Goal: Task Accomplishment & Management: Manage account settings

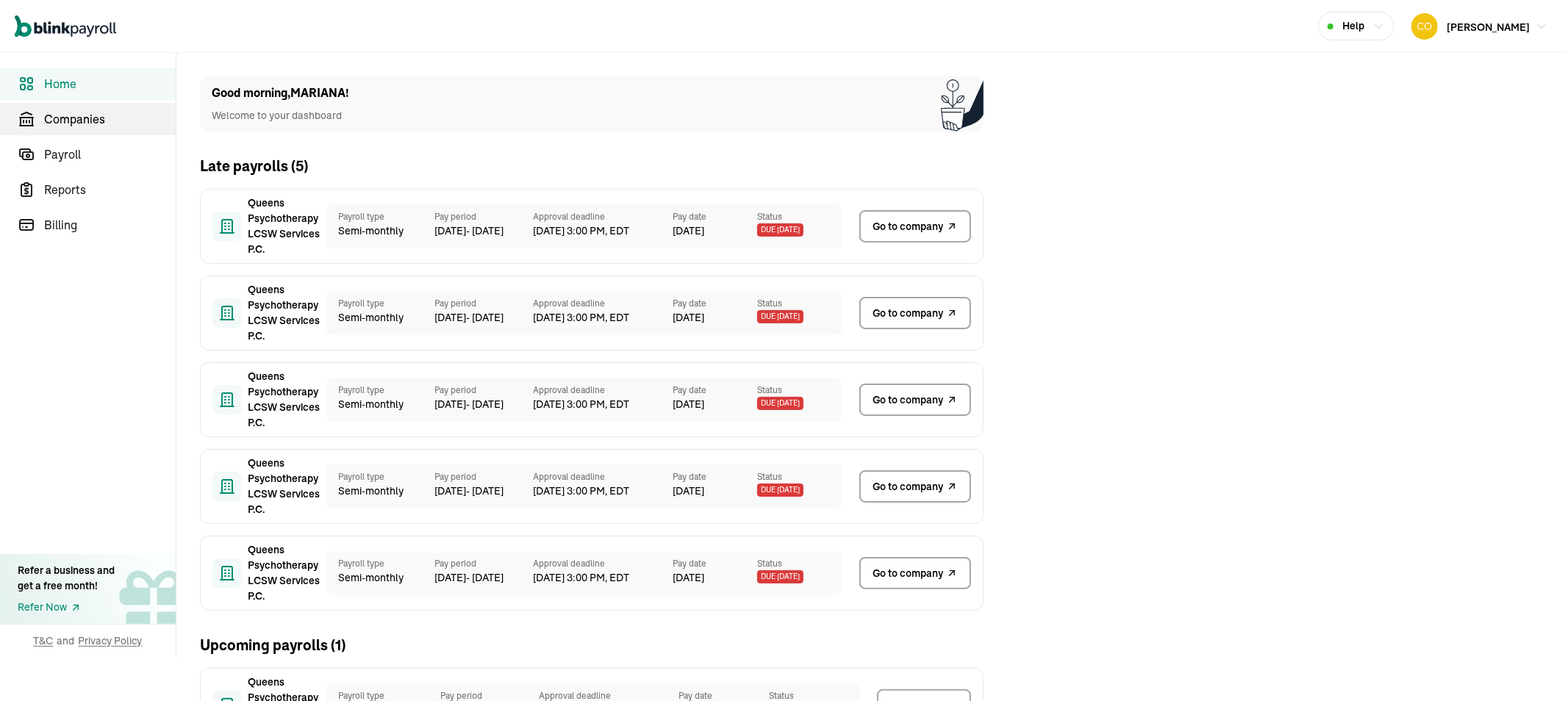
click at [90, 118] on span "Companies" at bounding box center [109, 119] width 131 height 18
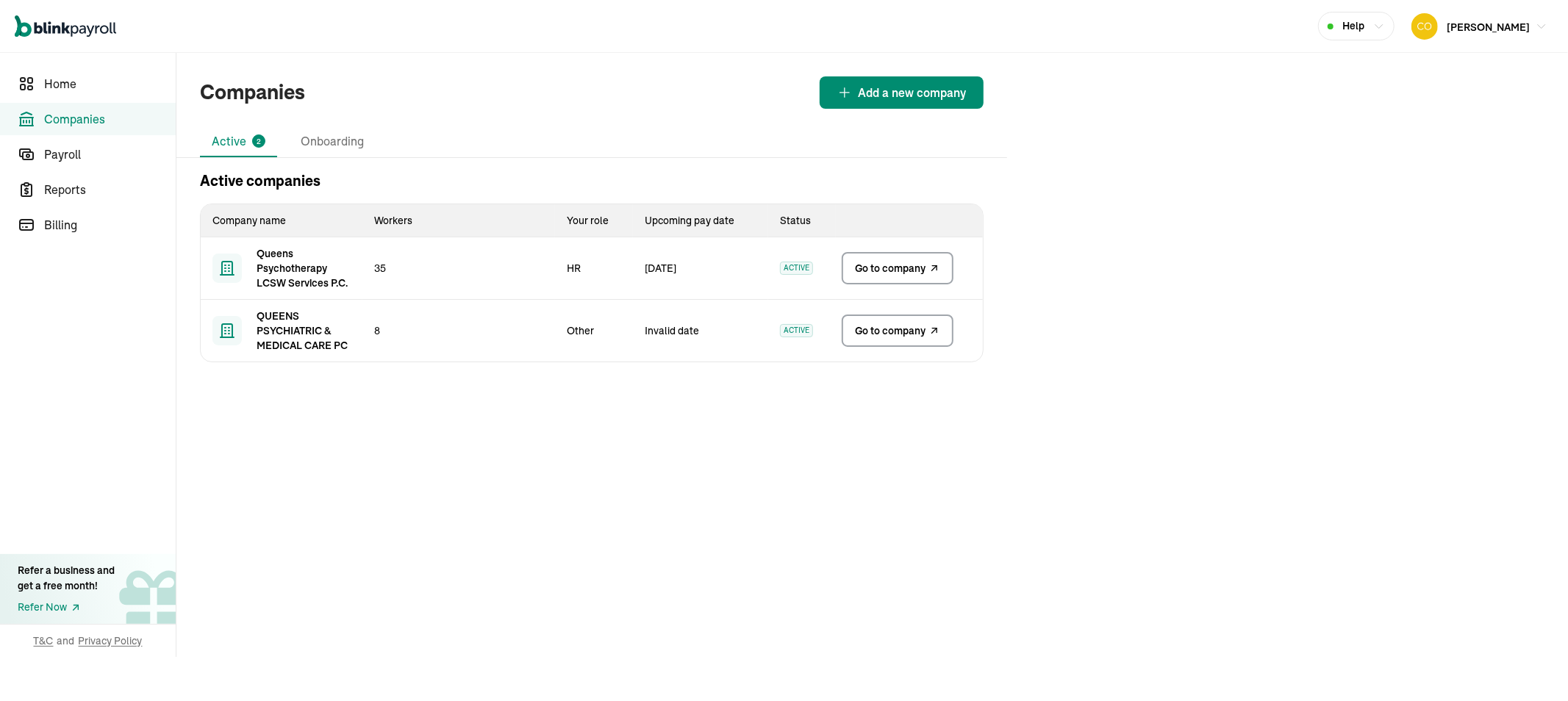
click at [880, 269] on span "Go to company" at bounding box center [890, 268] width 71 height 15
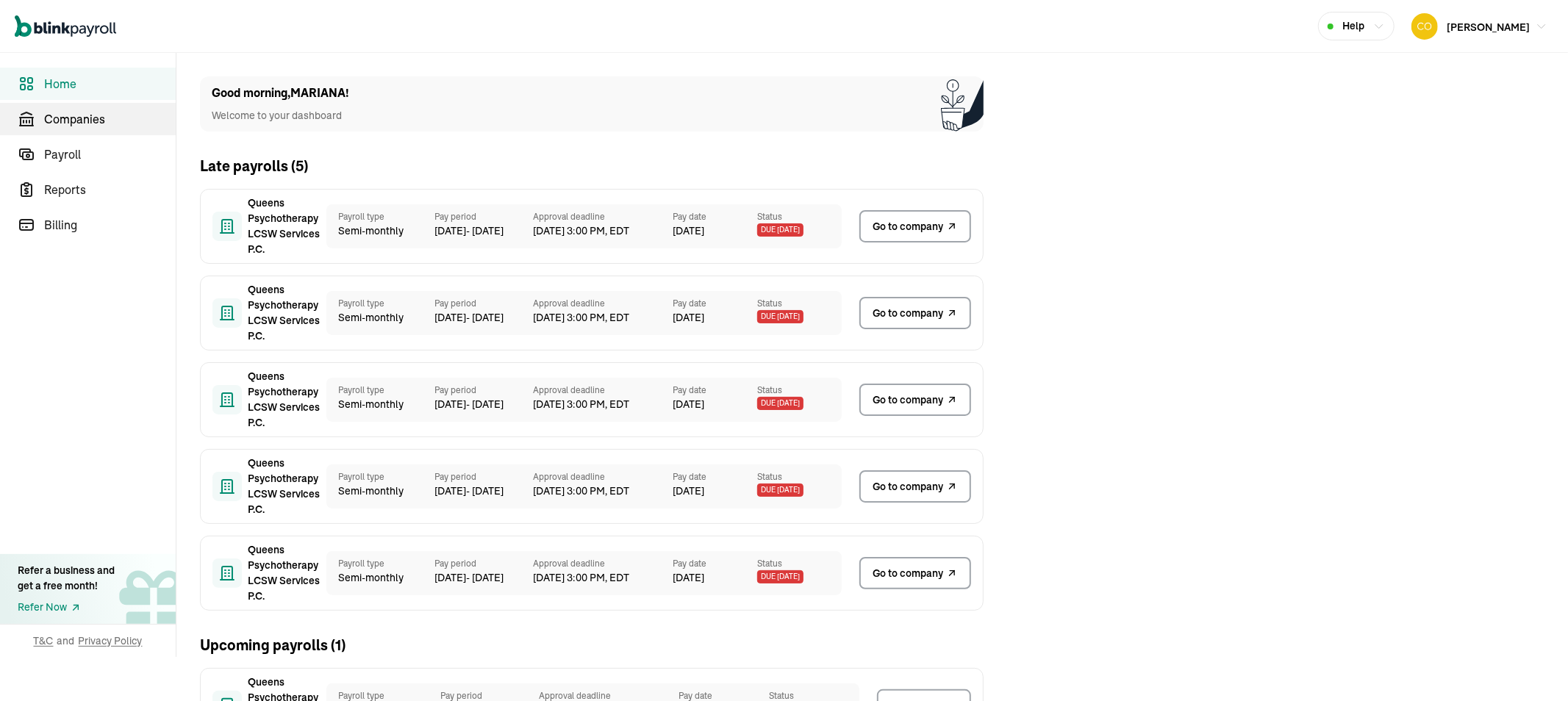
click at [90, 118] on span "Companies" at bounding box center [109, 119] width 131 height 18
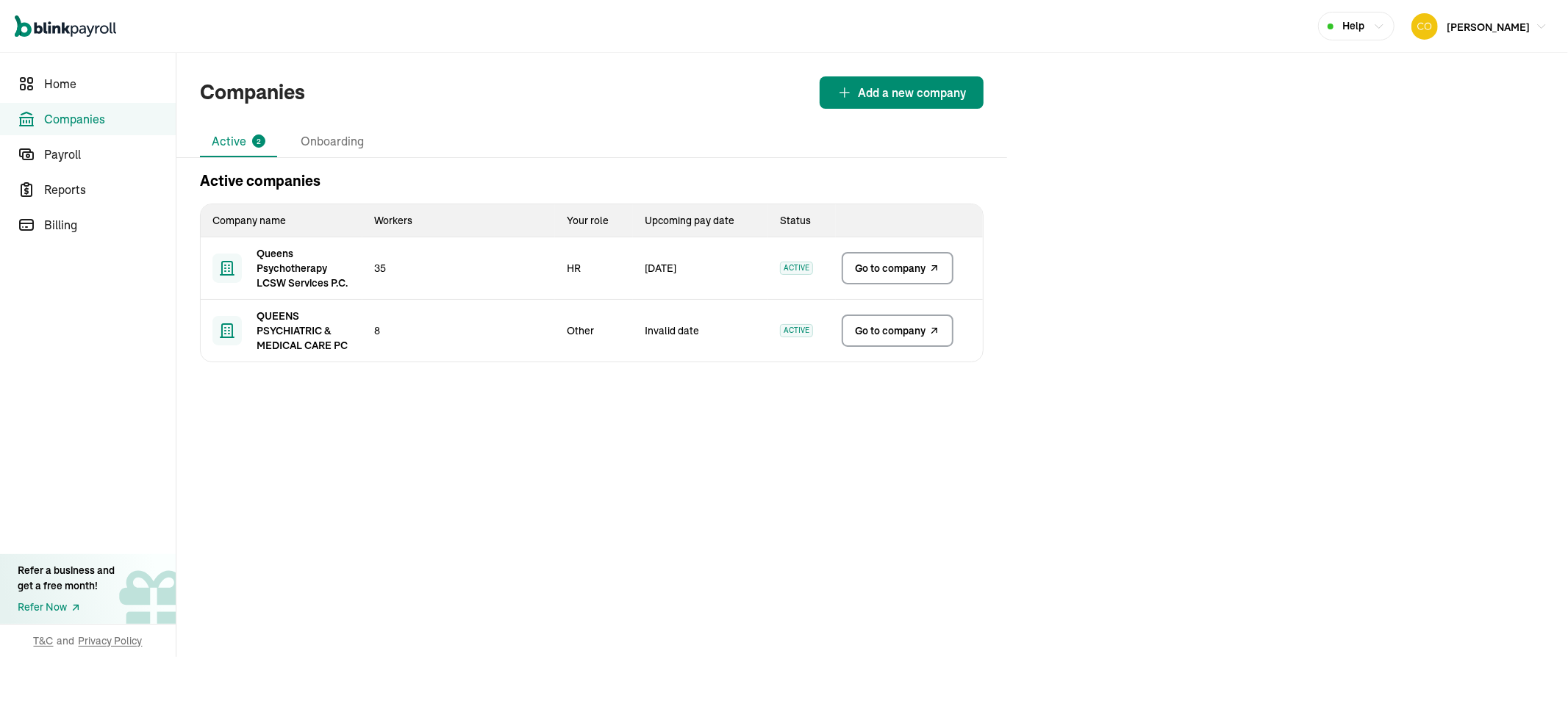
click at [880, 269] on span "Go to company" at bounding box center [890, 268] width 71 height 15
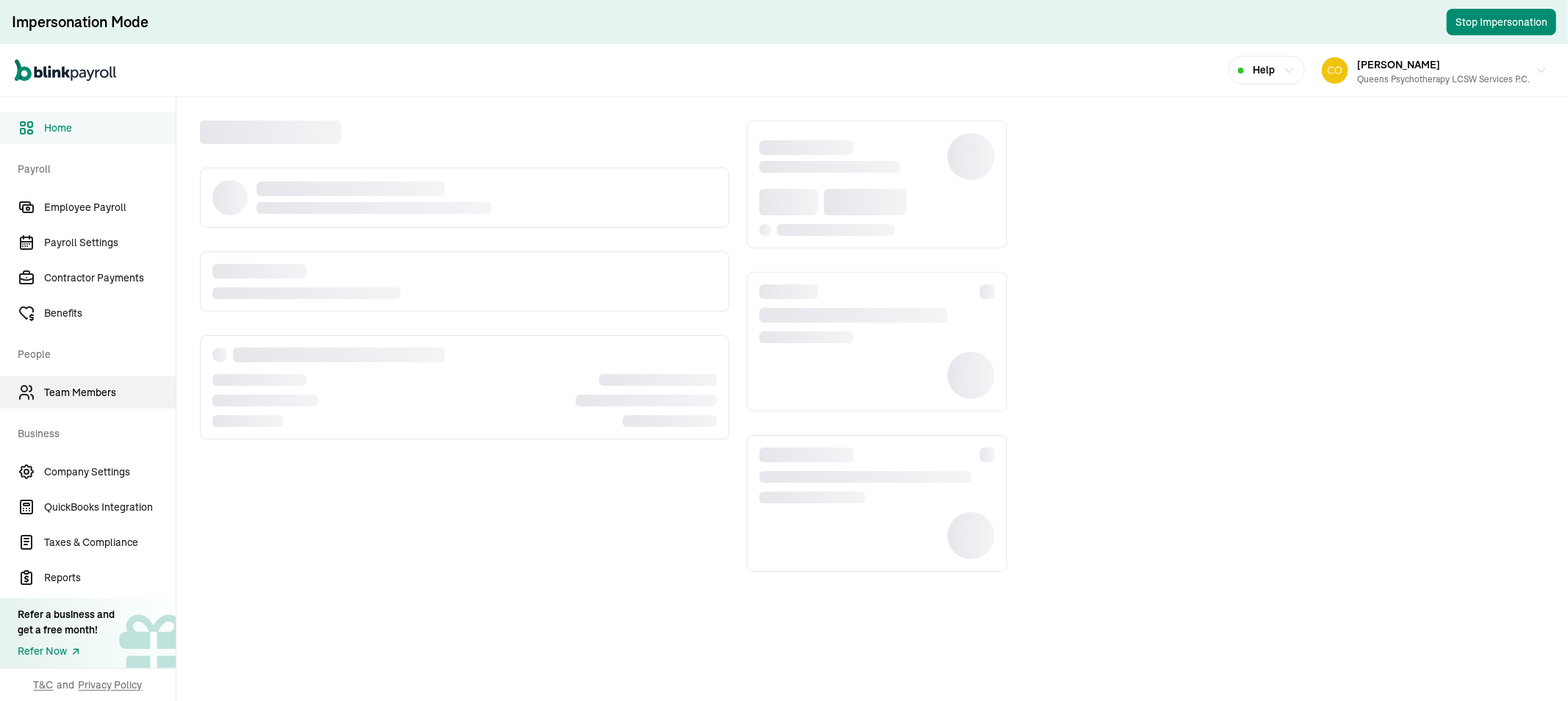
click at [72, 392] on span "Team Members" at bounding box center [109, 392] width 131 height 15
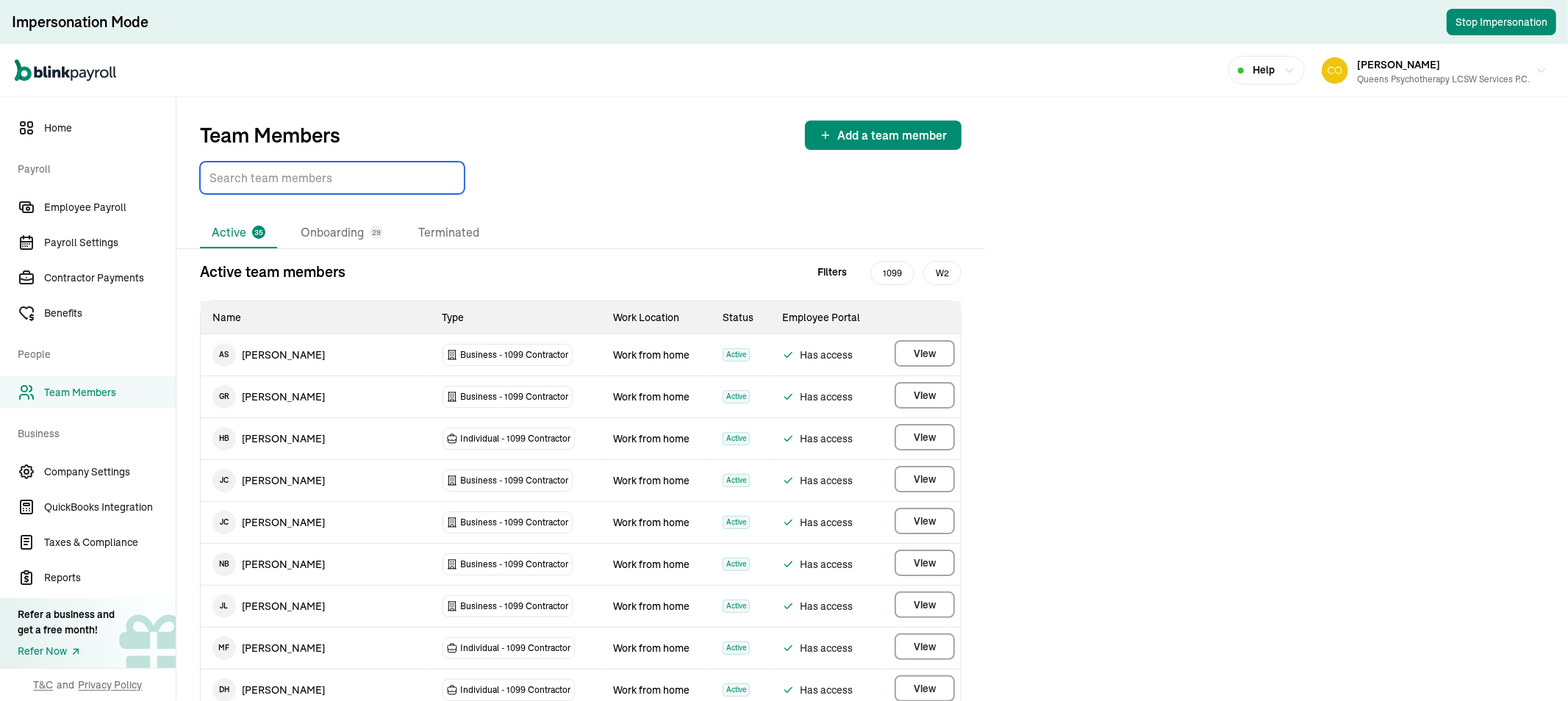
click at [349, 190] on input "TextInput" at bounding box center [332, 177] width 264 height 32
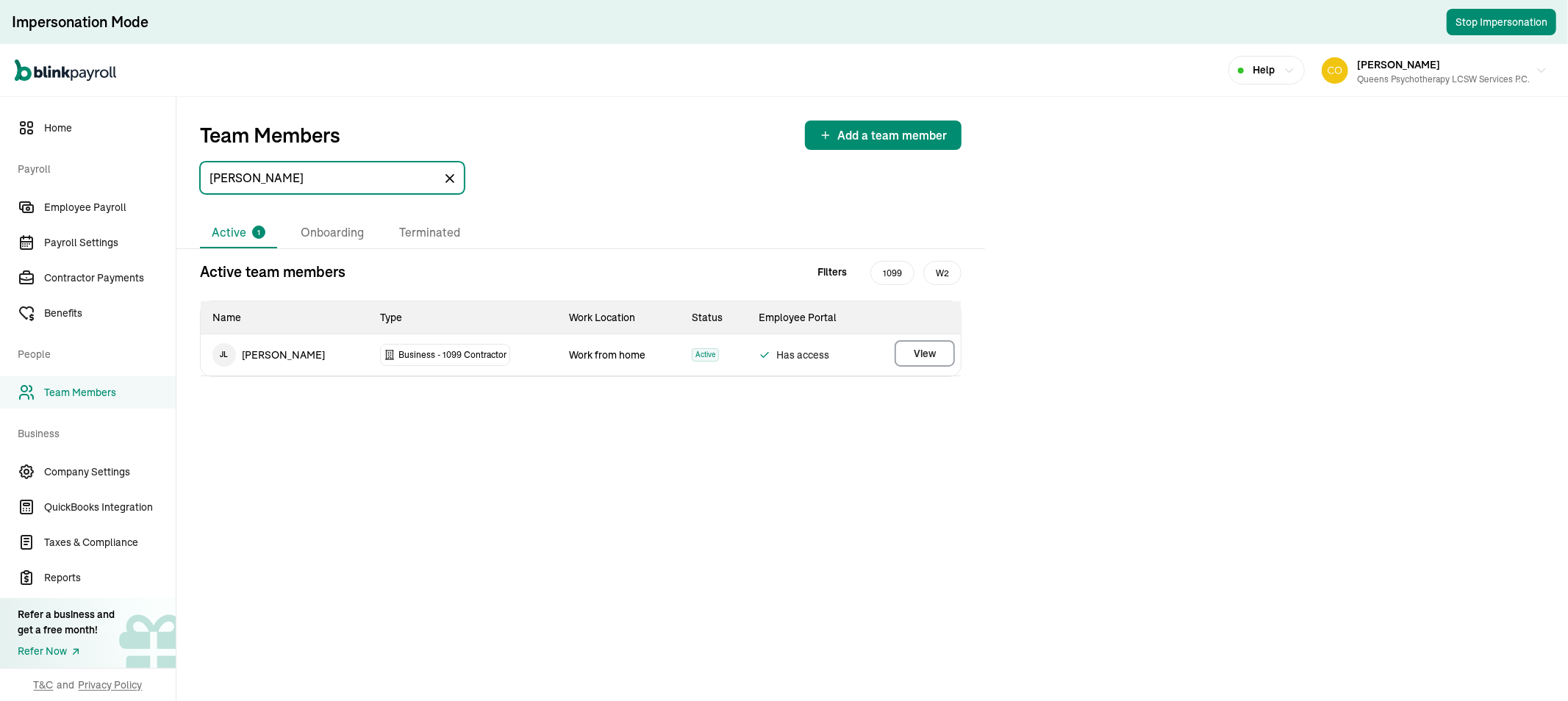
type input "levin"
click at [921, 350] on span "View" at bounding box center [924, 353] width 22 height 15
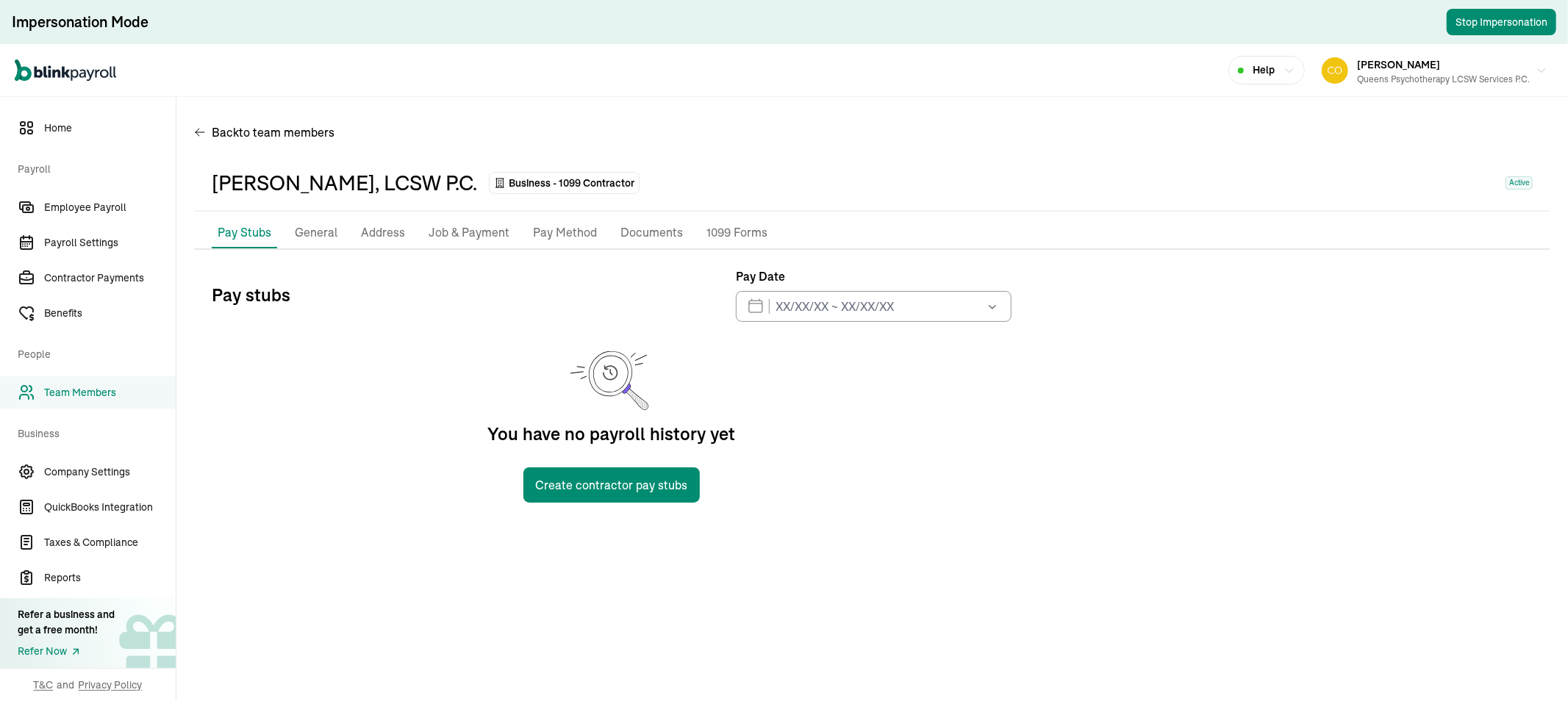
click at [319, 224] on p "General" at bounding box center [316, 233] width 43 height 19
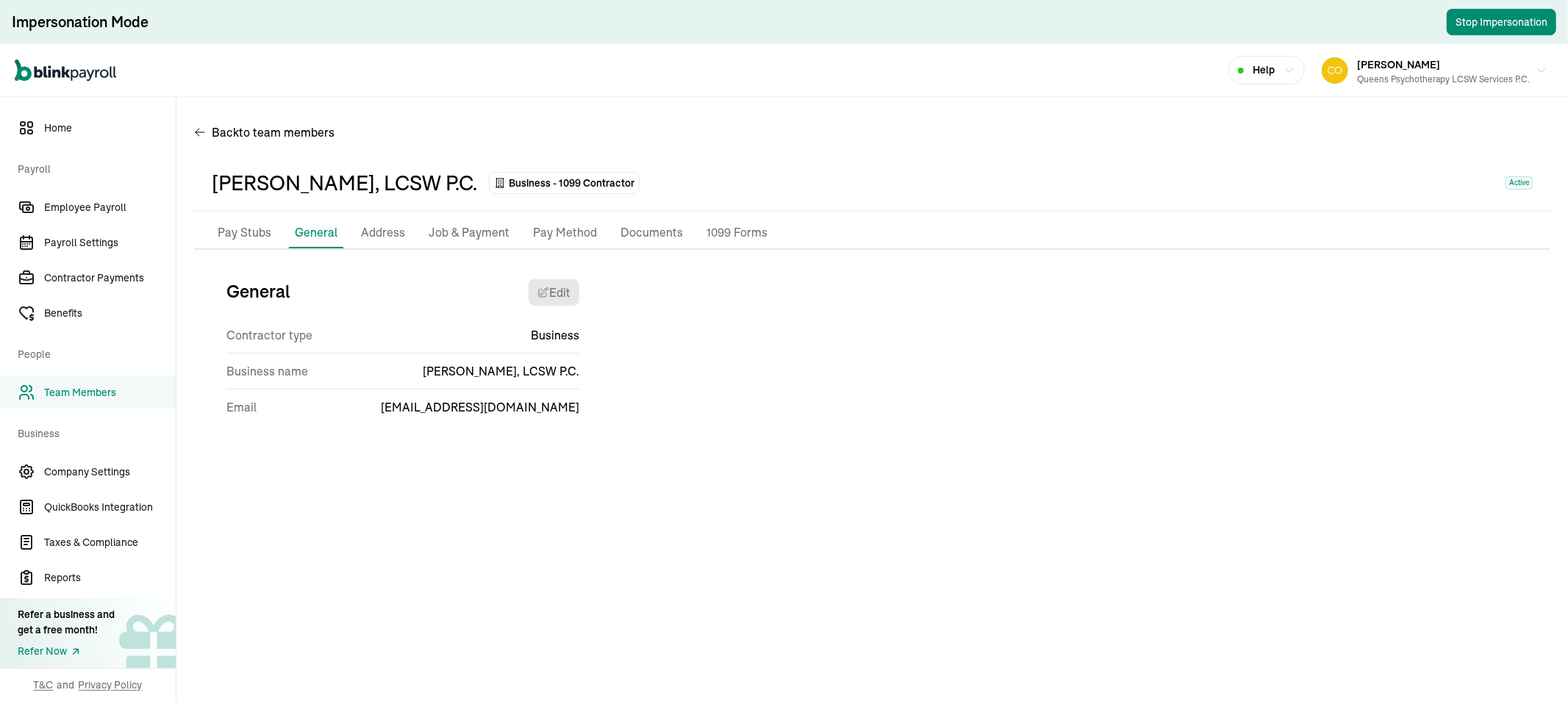
click at [377, 229] on p "Address" at bounding box center [383, 233] width 44 height 19
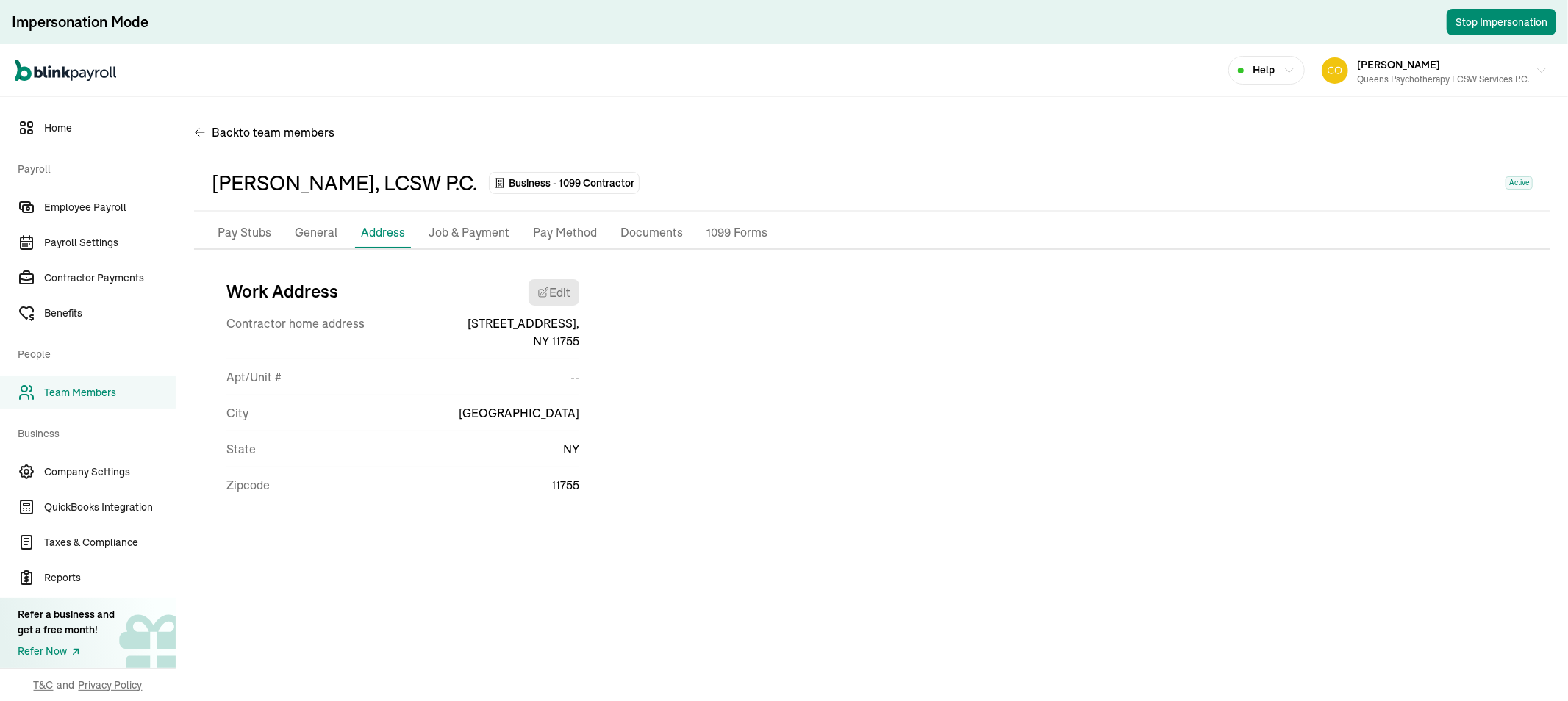
click at [319, 229] on p "General" at bounding box center [316, 233] width 43 height 19
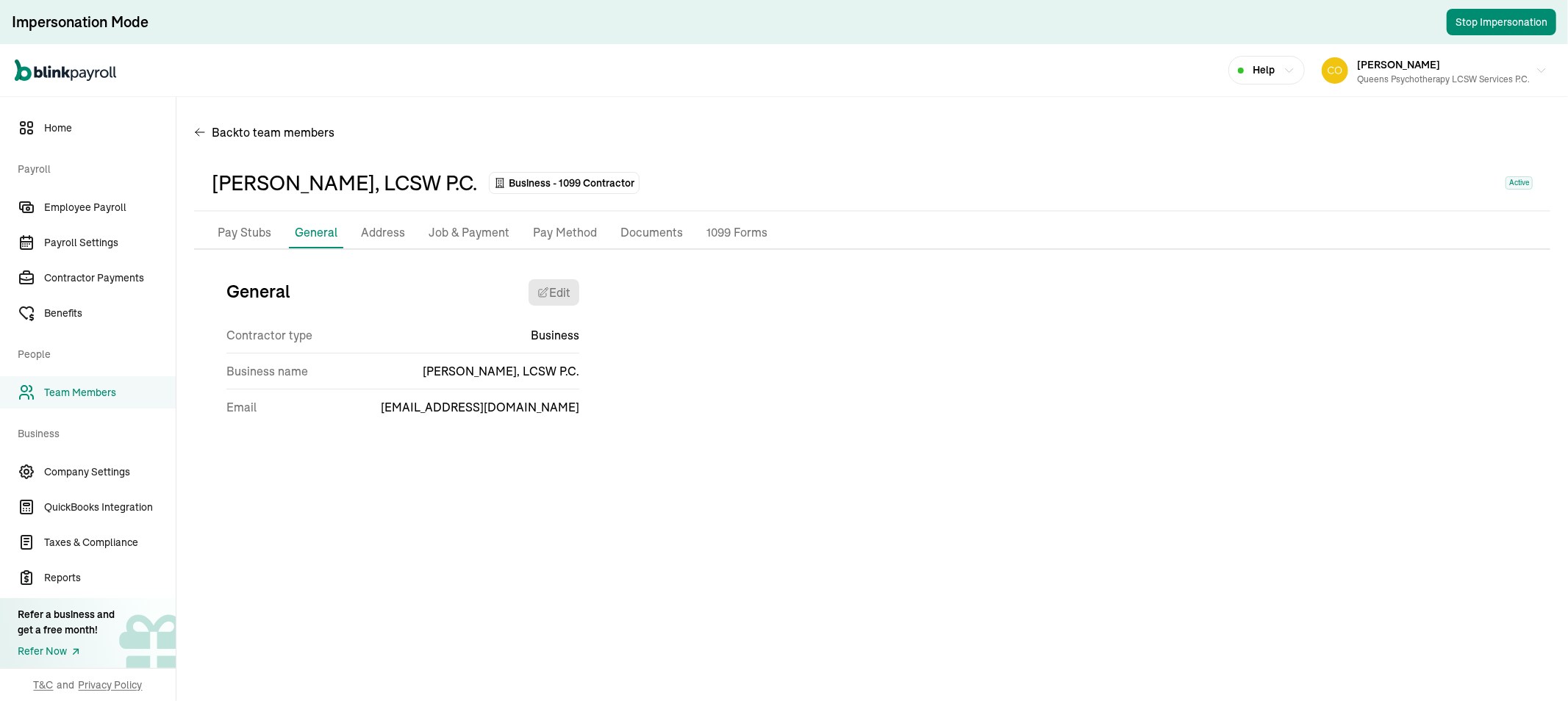
click at [375, 229] on p "Address" at bounding box center [383, 233] width 44 height 19
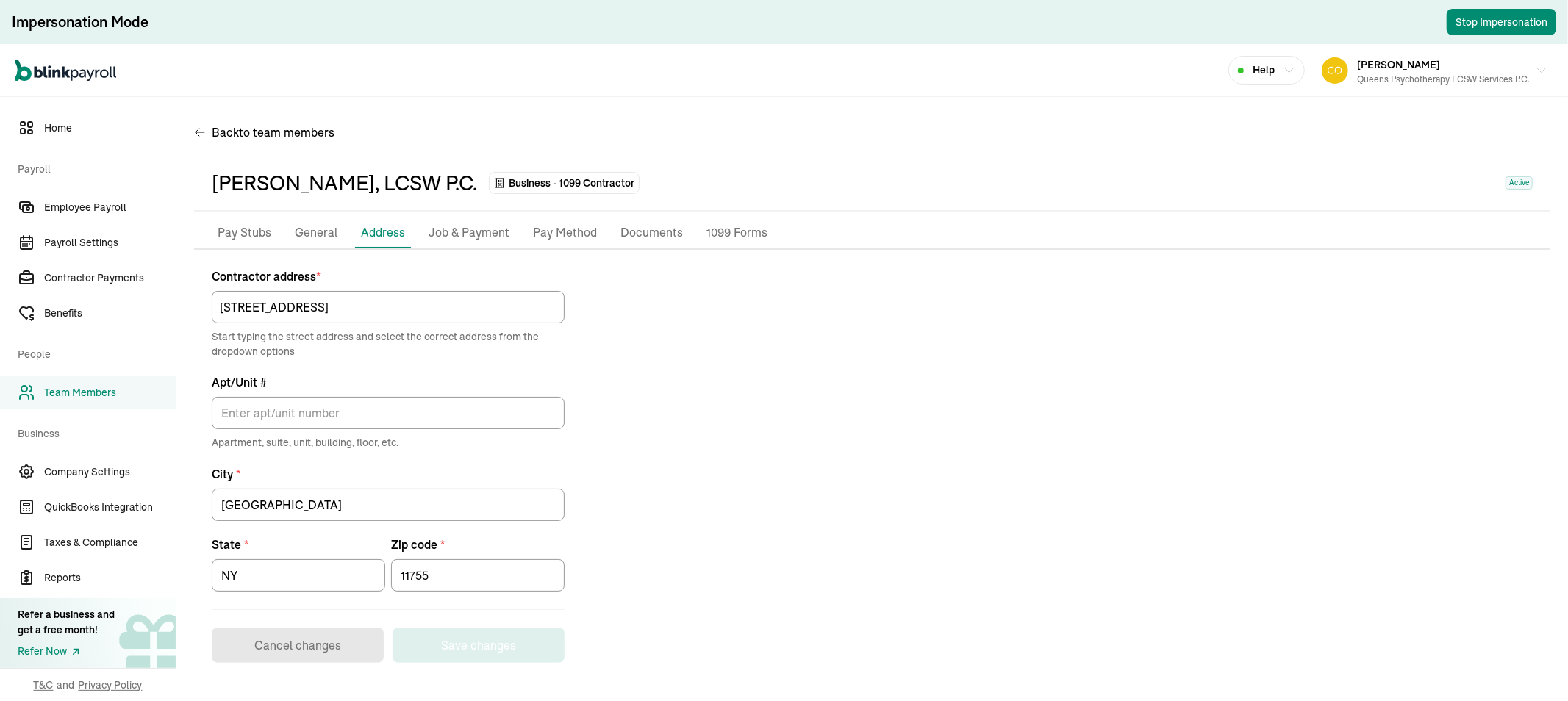
click at [461, 233] on p "Job & Payment" at bounding box center [469, 233] width 81 height 19
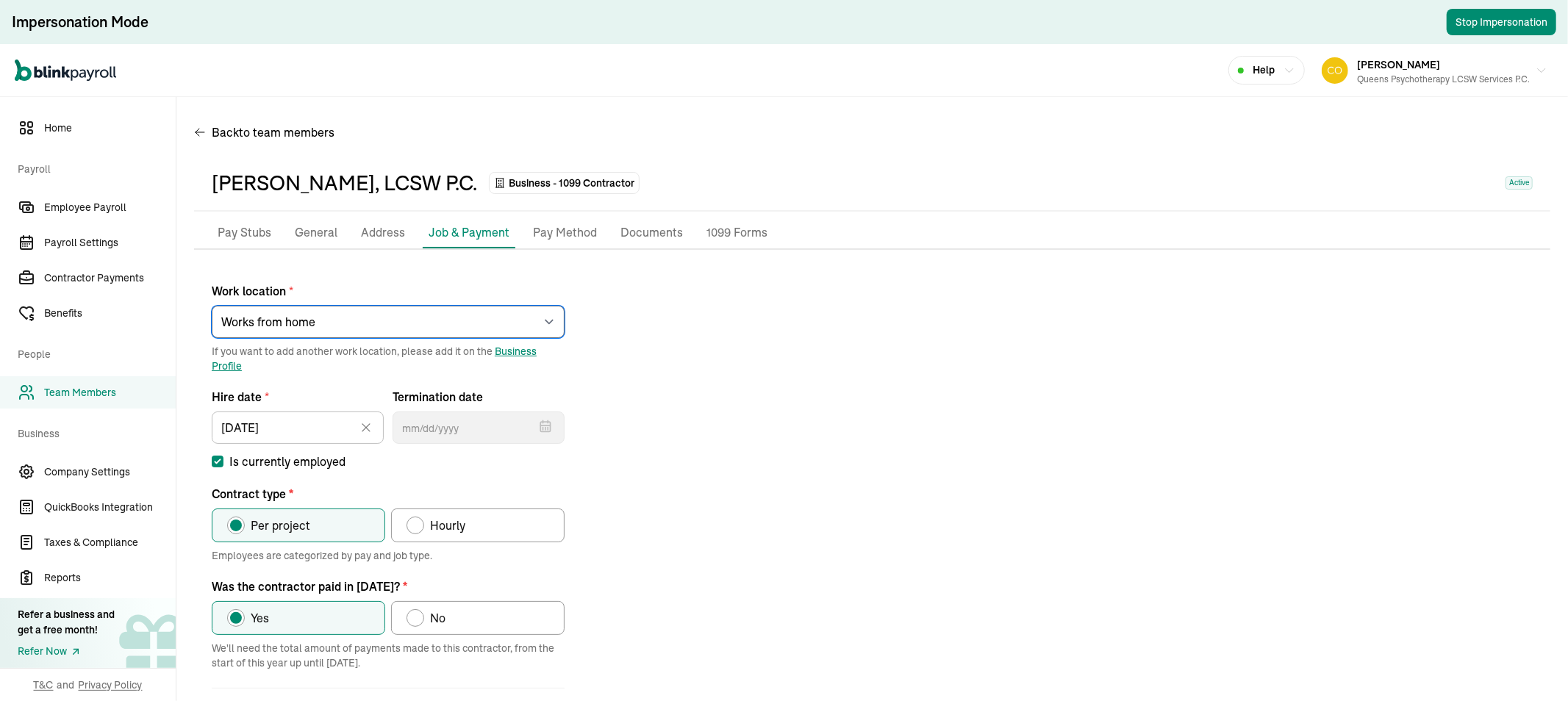
click at [353, 313] on select "Select an item rego park 176 Lincoln Road 2751 S Ocean DR Apt 10075 849 Sharon …" at bounding box center [388, 322] width 353 height 32
select select "12 Wisteria Lane"
click at [212, 306] on select "Select an item rego park 176 Lincoln Road 2751 S Ocean DR Apt 10075 849 Sharon …" at bounding box center [388, 322] width 353 height 32
click at [320, 225] on p "General" at bounding box center [316, 233] width 43 height 19
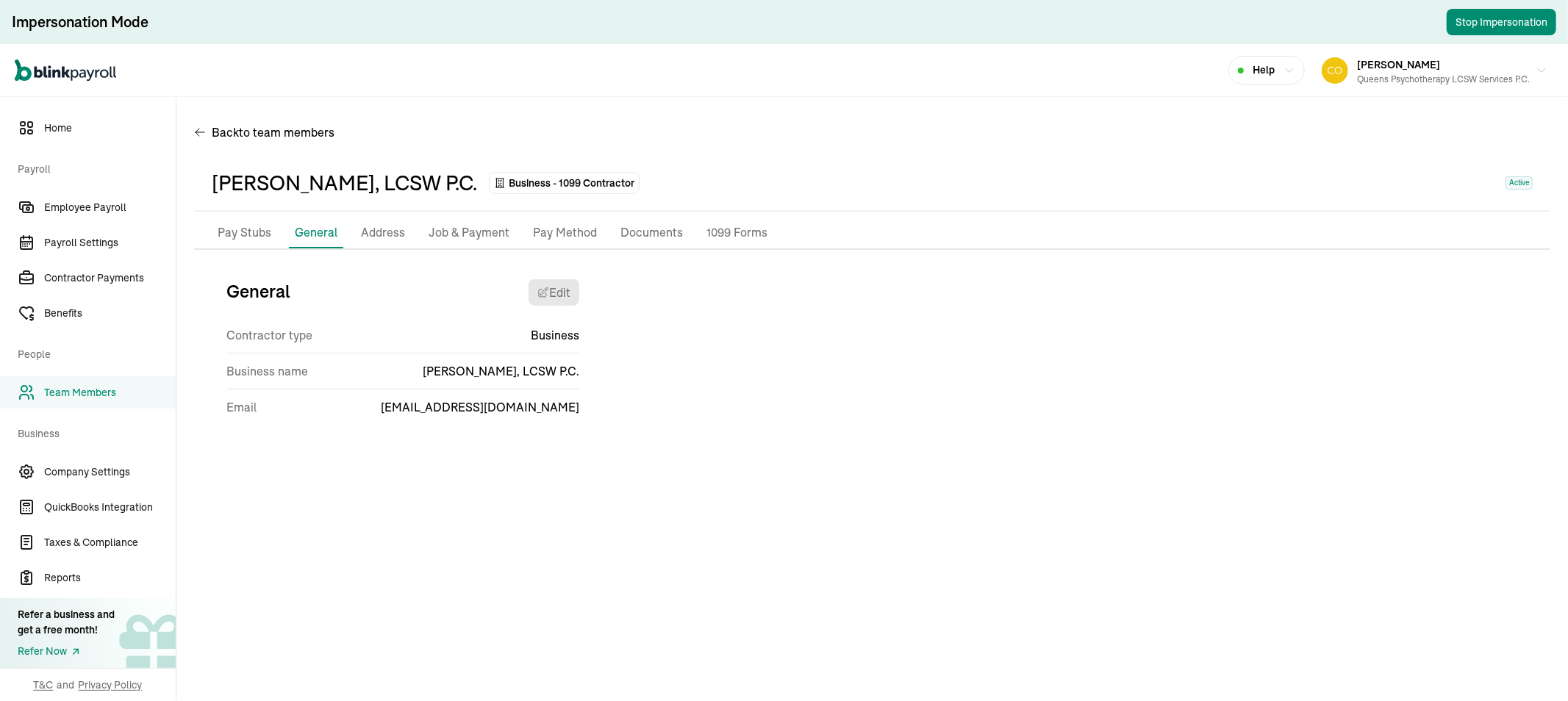
click at [375, 225] on p "Address" at bounding box center [383, 233] width 44 height 19
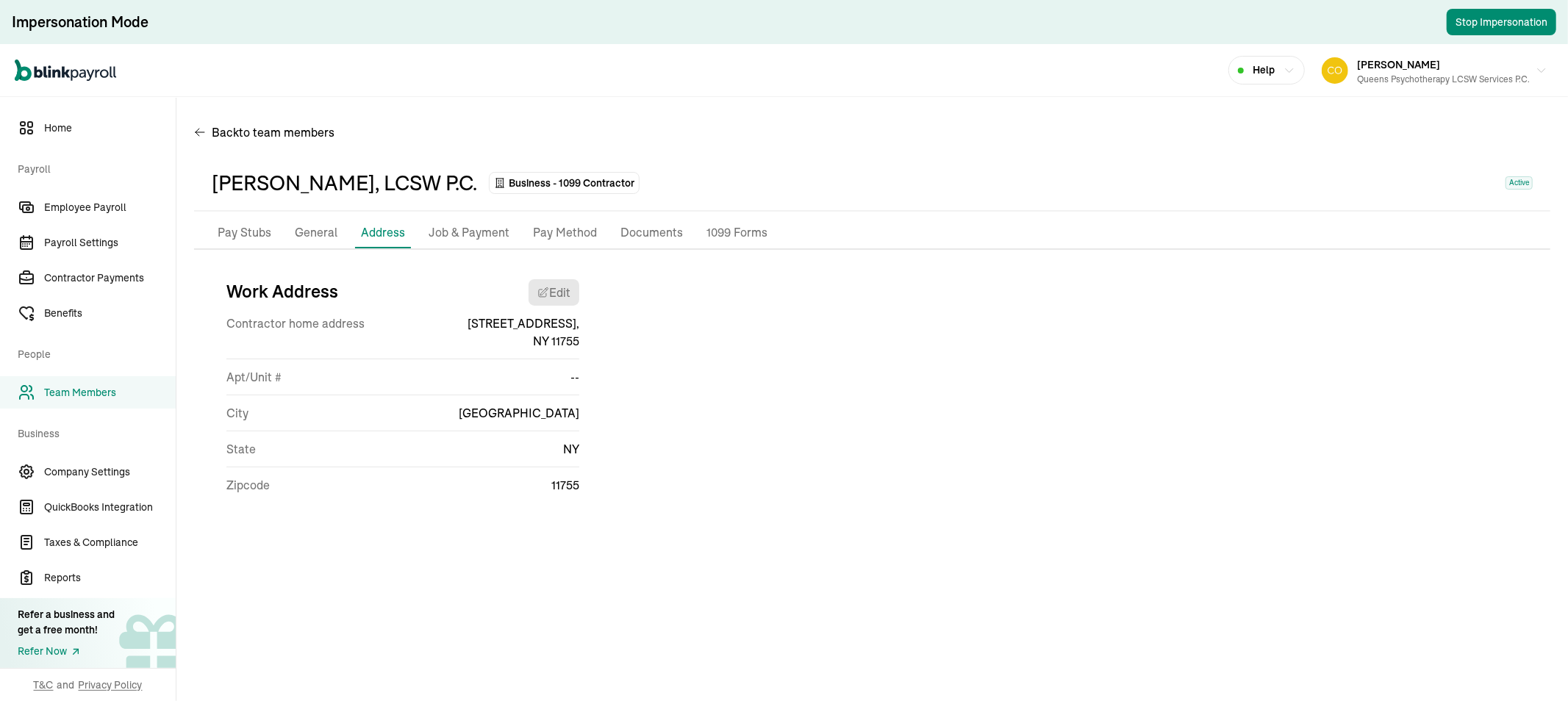
click at [312, 233] on p "General" at bounding box center [316, 233] width 43 height 19
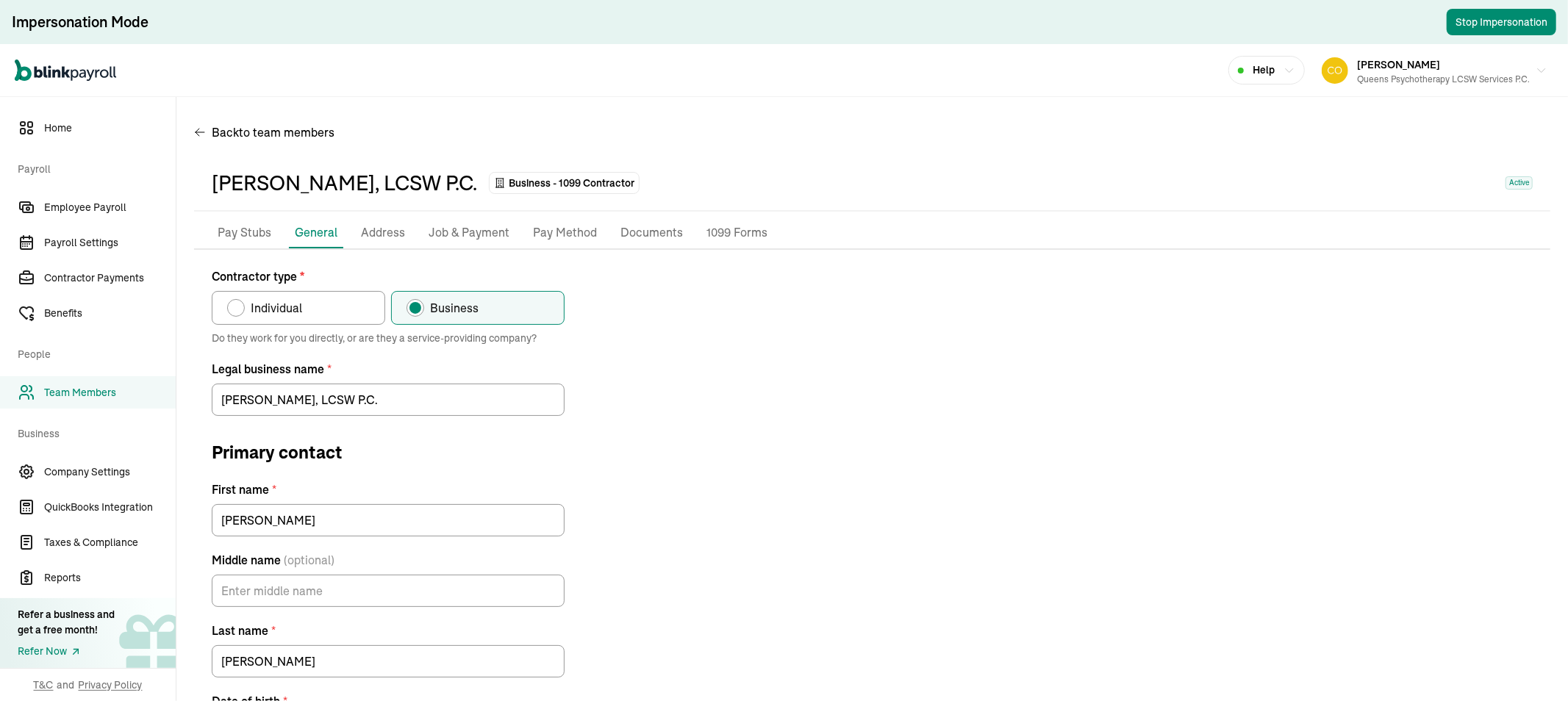
click at [371, 229] on p "Address" at bounding box center [383, 233] width 44 height 19
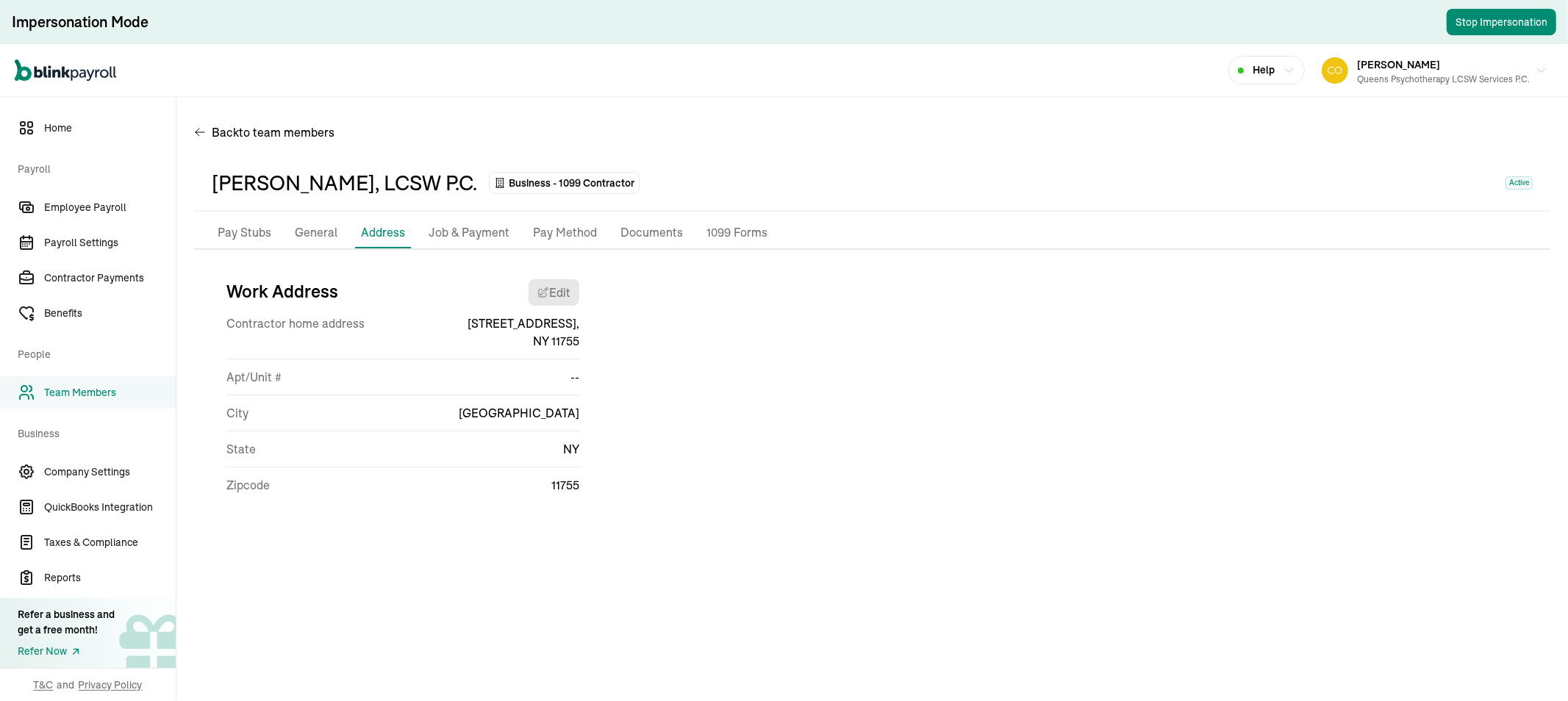
click at [466, 229] on p "Job & Payment" at bounding box center [469, 233] width 81 height 19
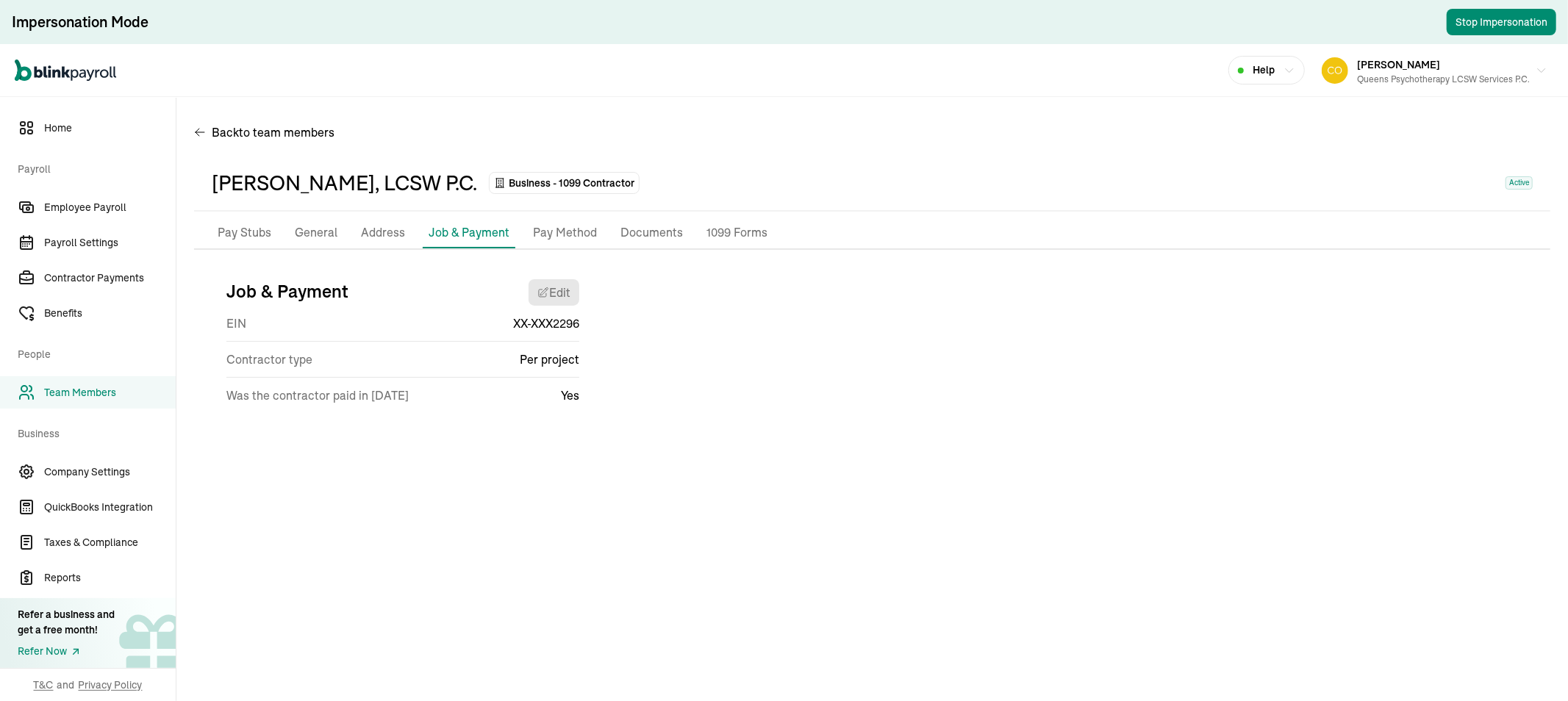
click at [371, 236] on p "Address" at bounding box center [383, 233] width 44 height 19
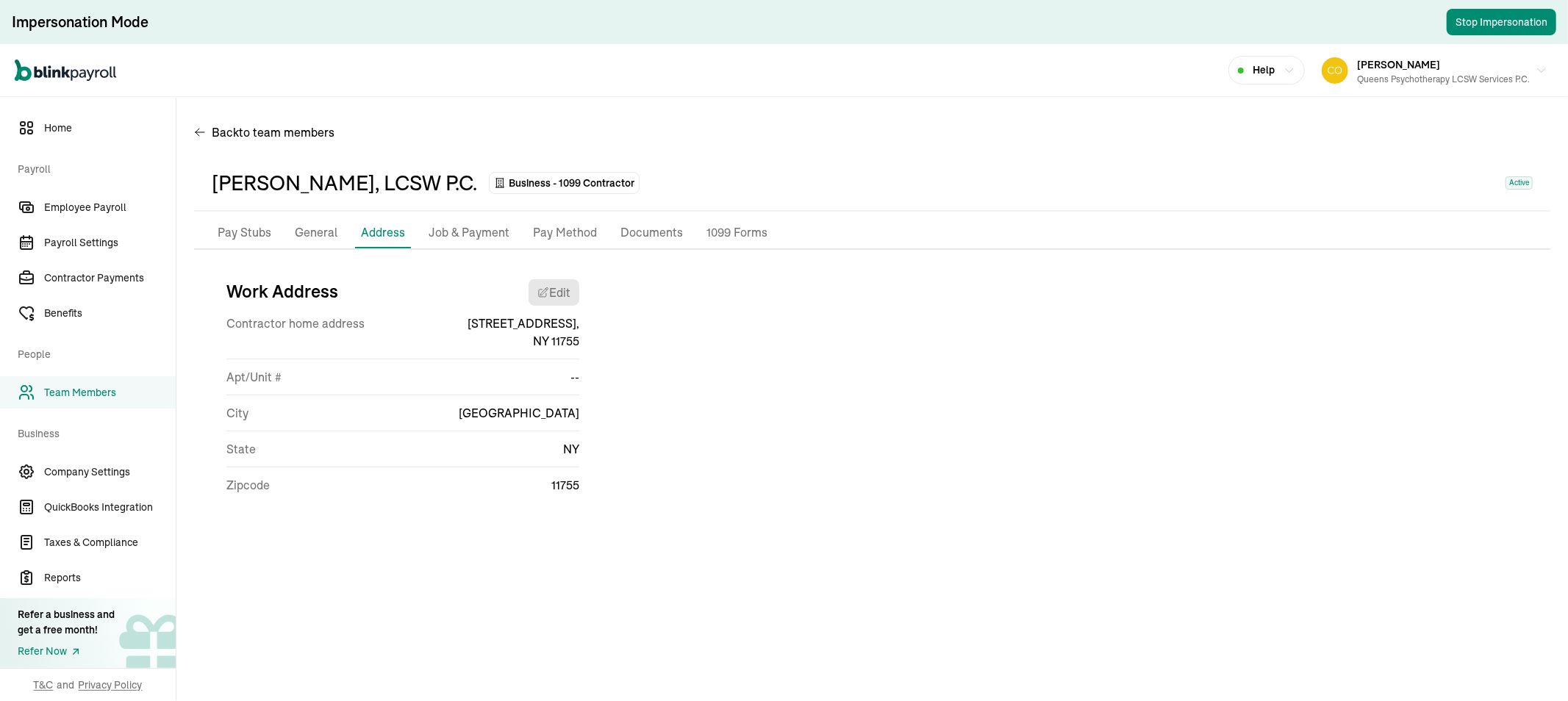
click at [461, 238] on p "Job & Payment" at bounding box center [469, 233] width 81 height 19
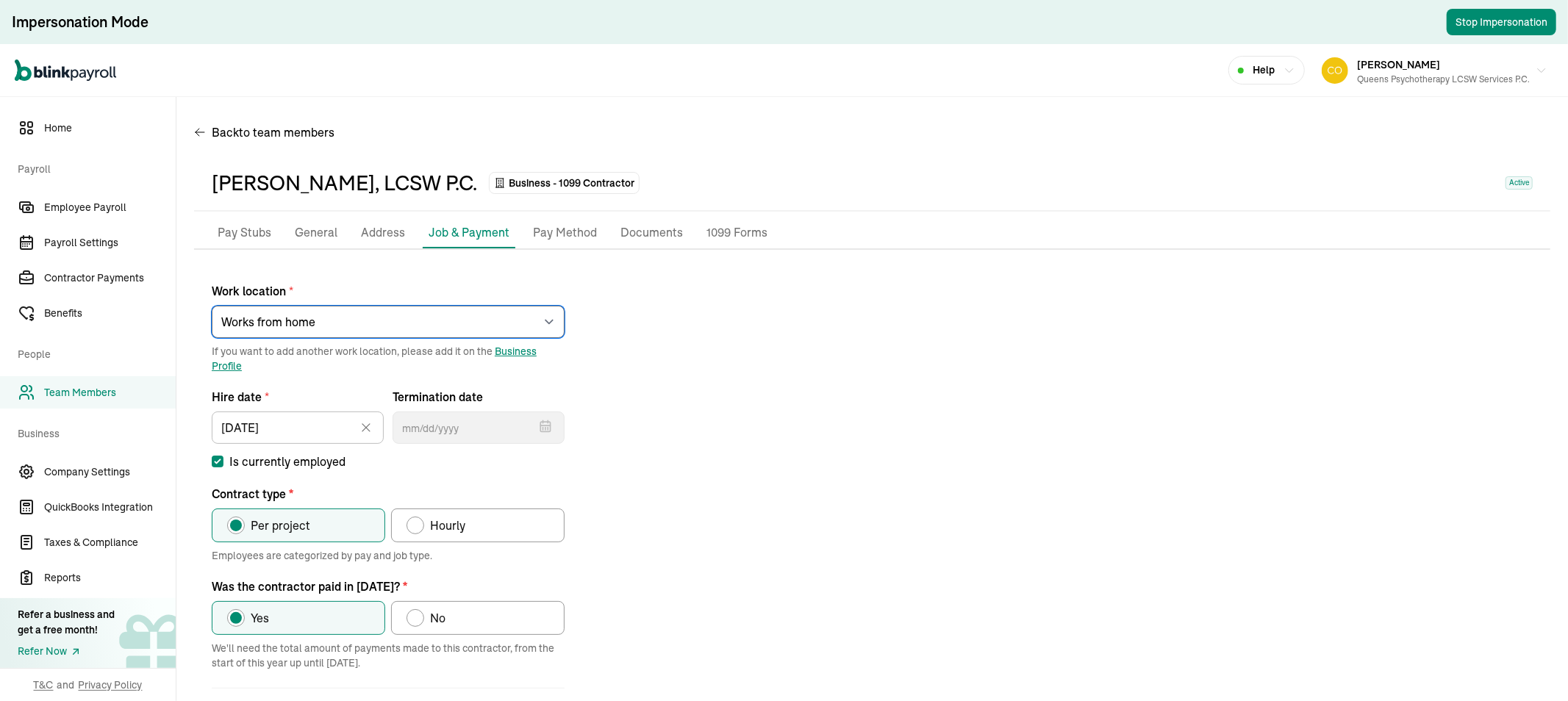
click at [450, 316] on select "Select an item rego park 176 Lincoln Road 2751 S Ocean DR Apt 10075 849 Sharon …" at bounding box center [388, 322] width 353 height 32
select select "12 Wisteria Lane"
click at [212, 306] on select "Select an item rego park 176 Lincoln Road 2751 S Ocean DR Apt 10075 849 Sharon …" at bounding box center [388, 322] width 353 height 32
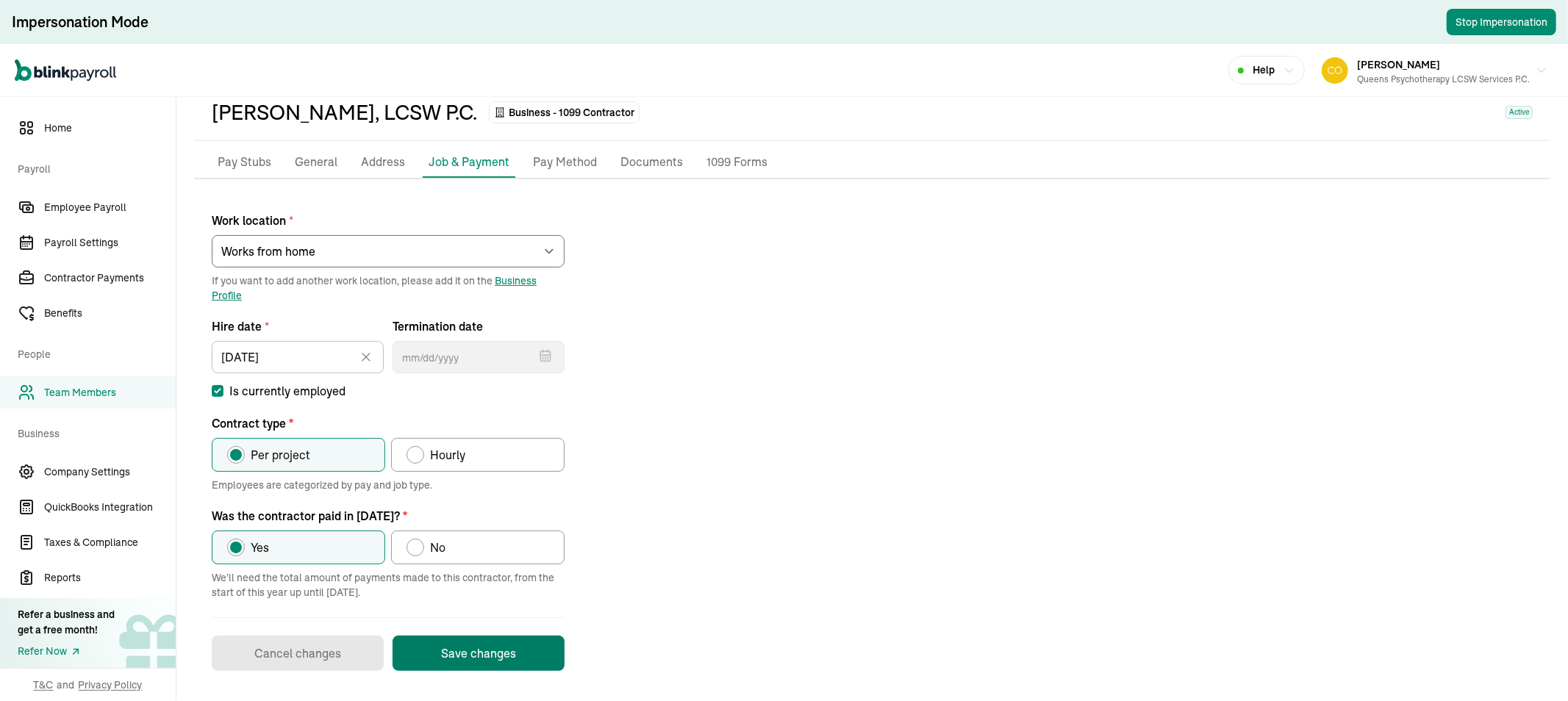
click at [472, 652] on button "Save changes" at bounding box center [478, 653] width 172 height 36
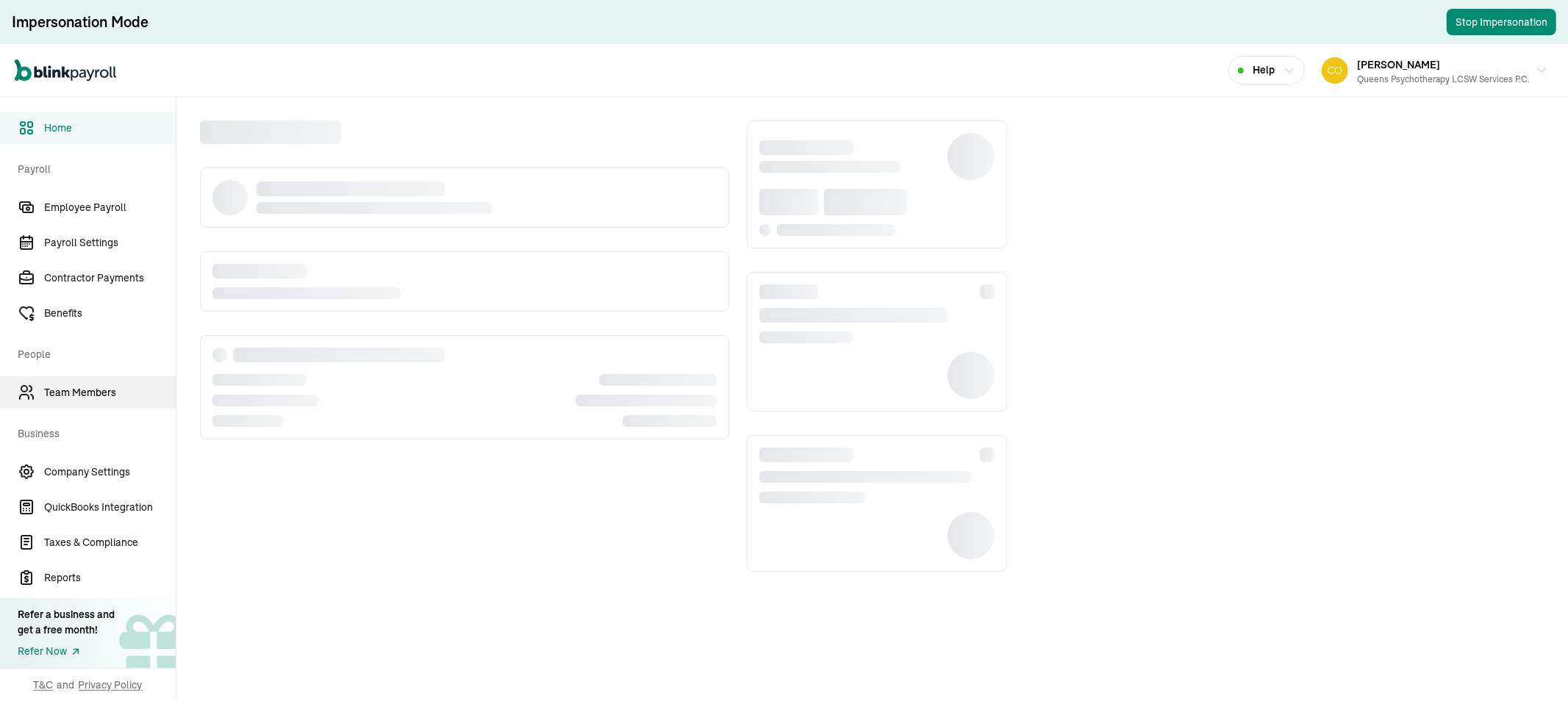
click at [72, 392] on span "Team Members" at bounding box center [109, 392] width 131 height 15
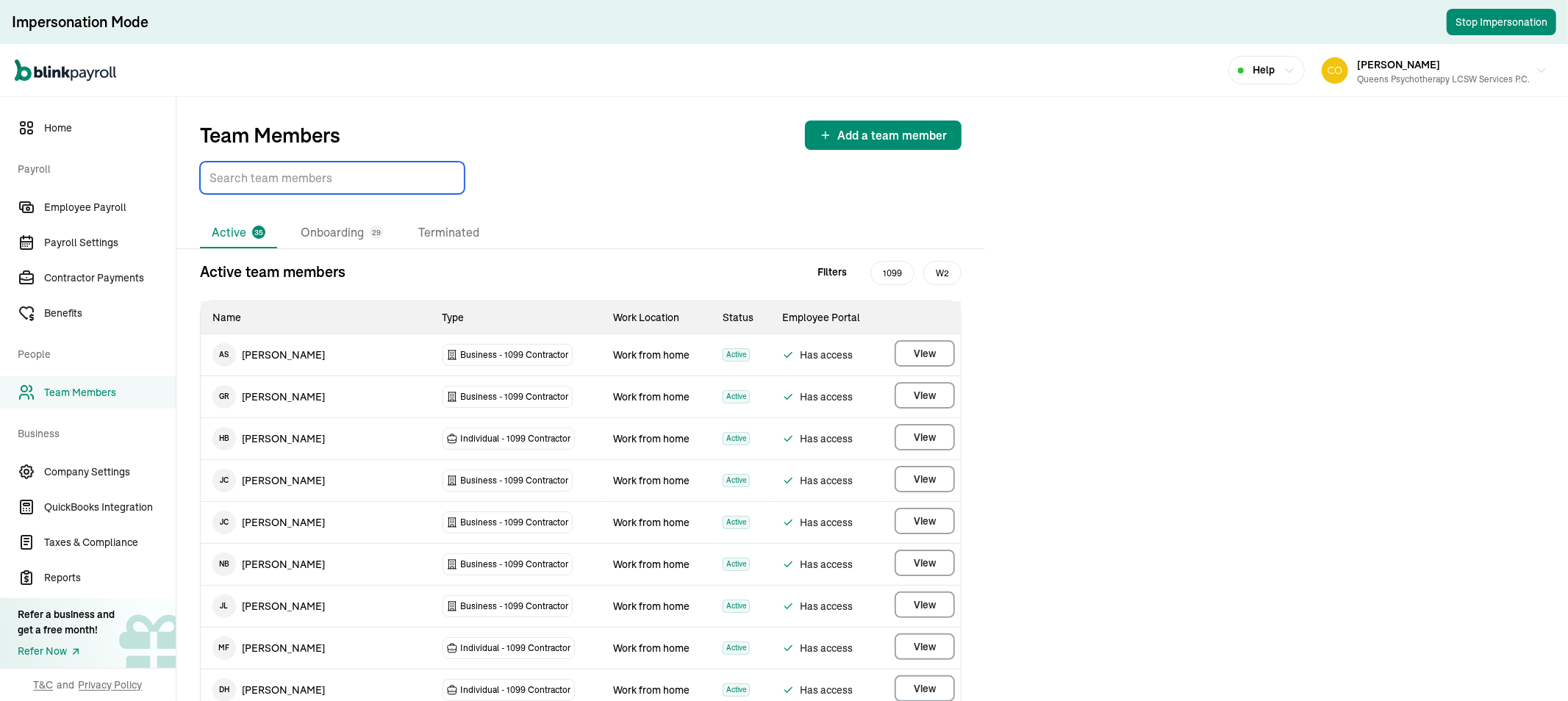
click at [349, 190] on input "TextInput" at bounding box center [332, 177] width 264 height 32
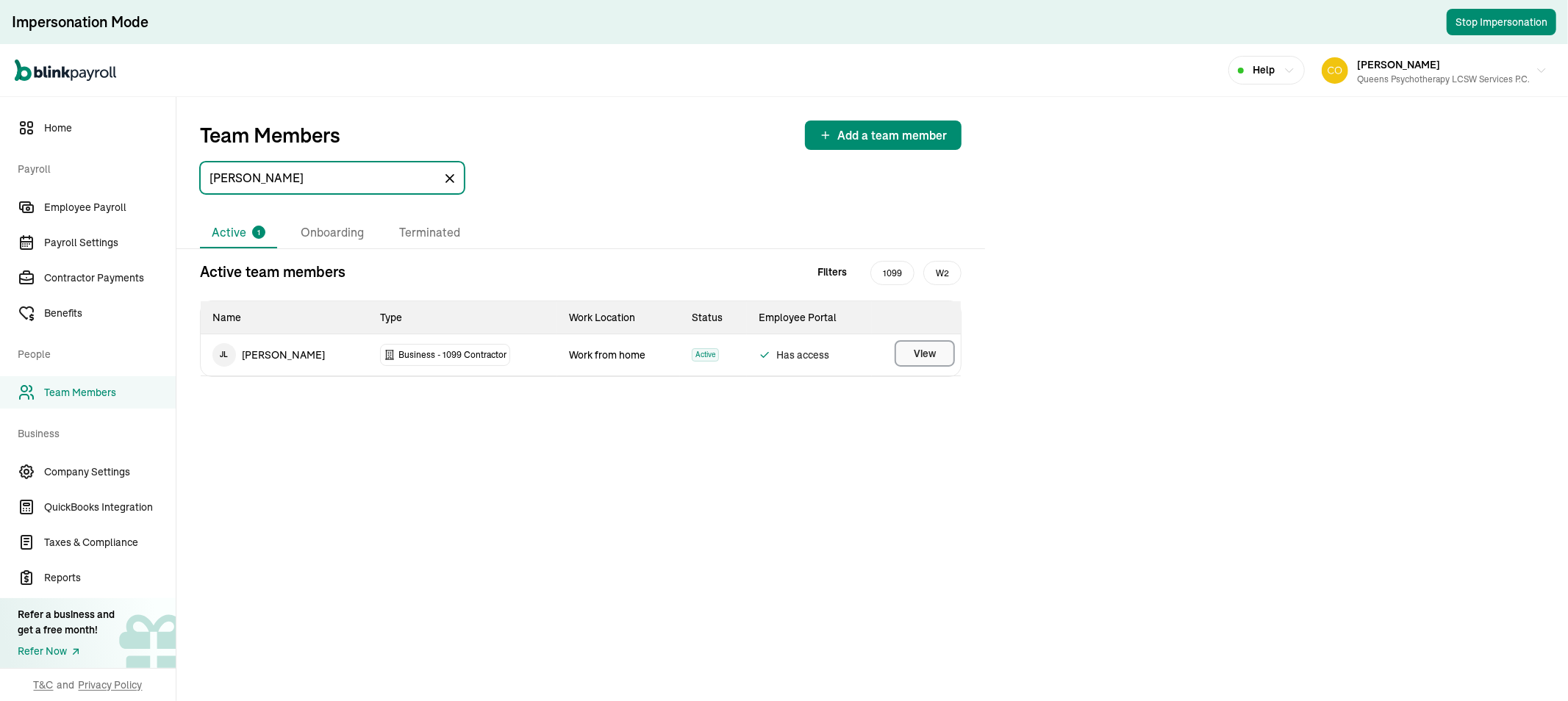
type input "levin"
click at [921, 350] on span "View" at bounding box center [924, 353] width 22 height 15
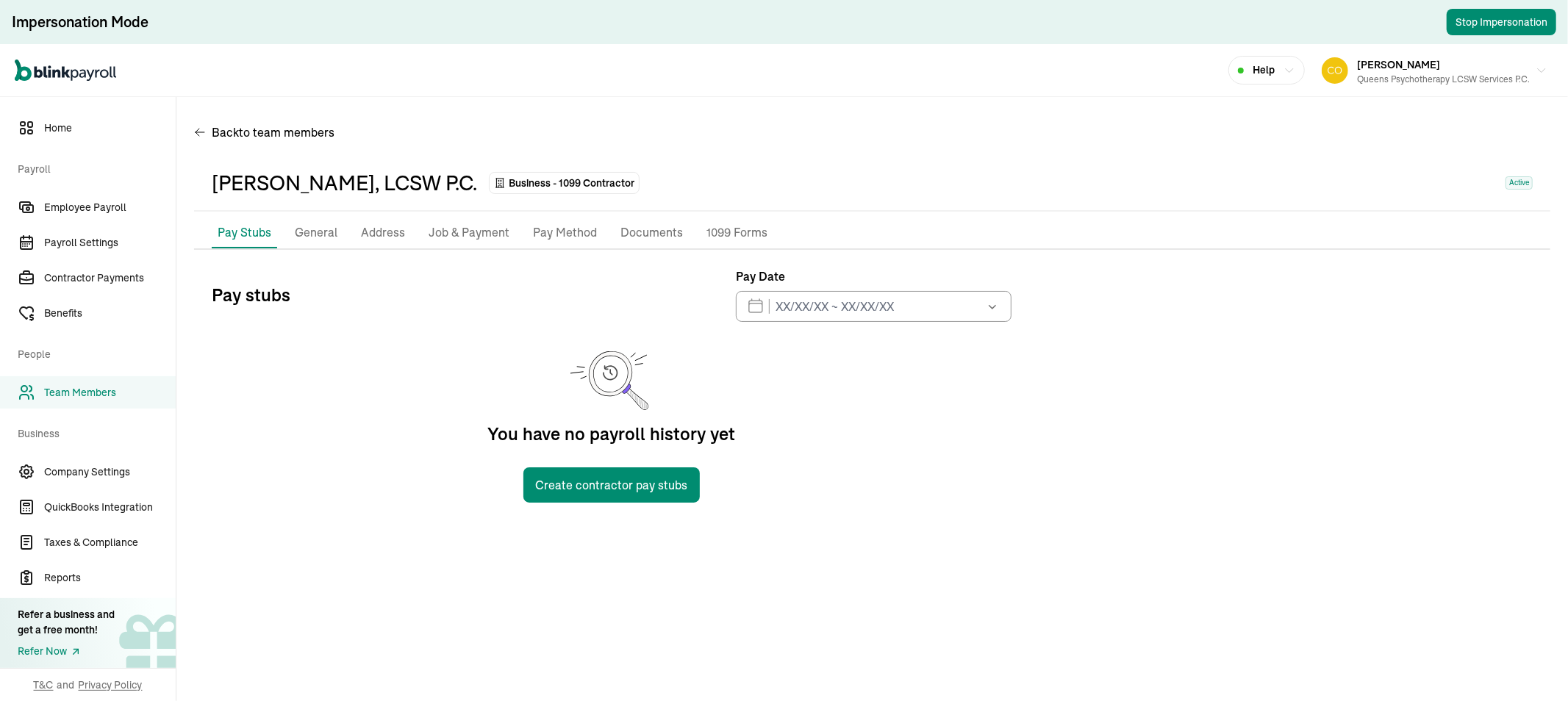
click at [319, 224] on p "General" at bounding box center [316, 233] width 43 height 19
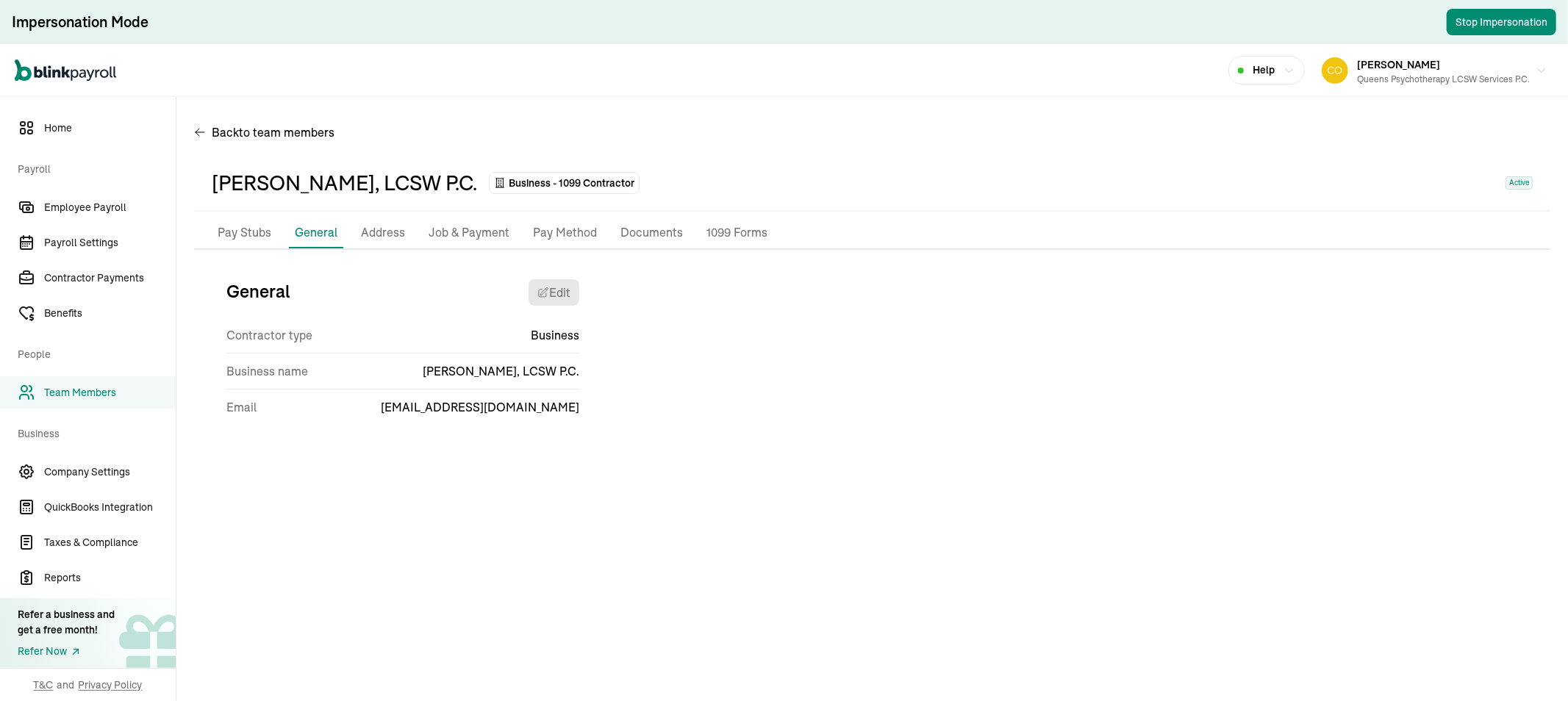
click at [377, 229] on p "Address" at bounding box center [383, 233] width 44 height 19
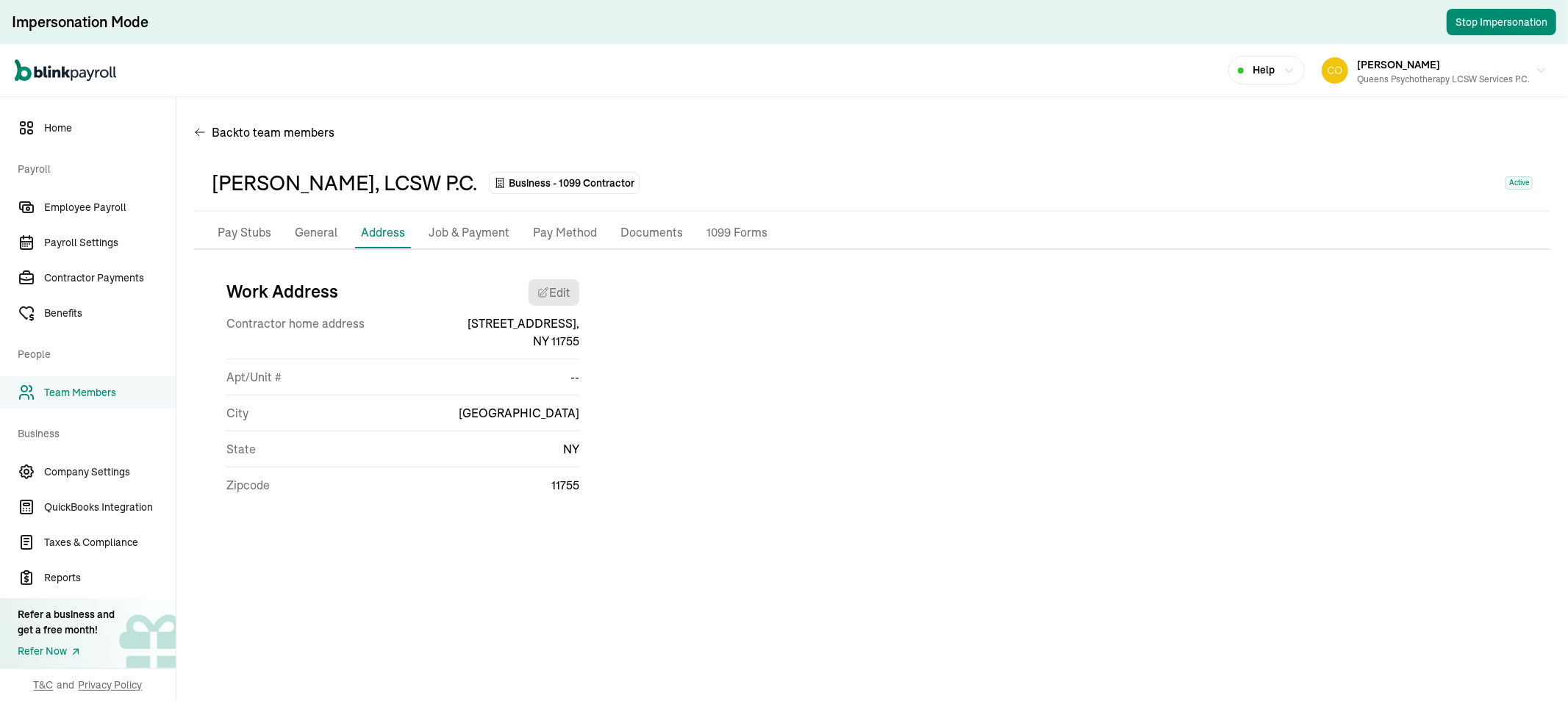
click at [319, 229] on p "General" at bounding box center [316, 233] width 43 height 19
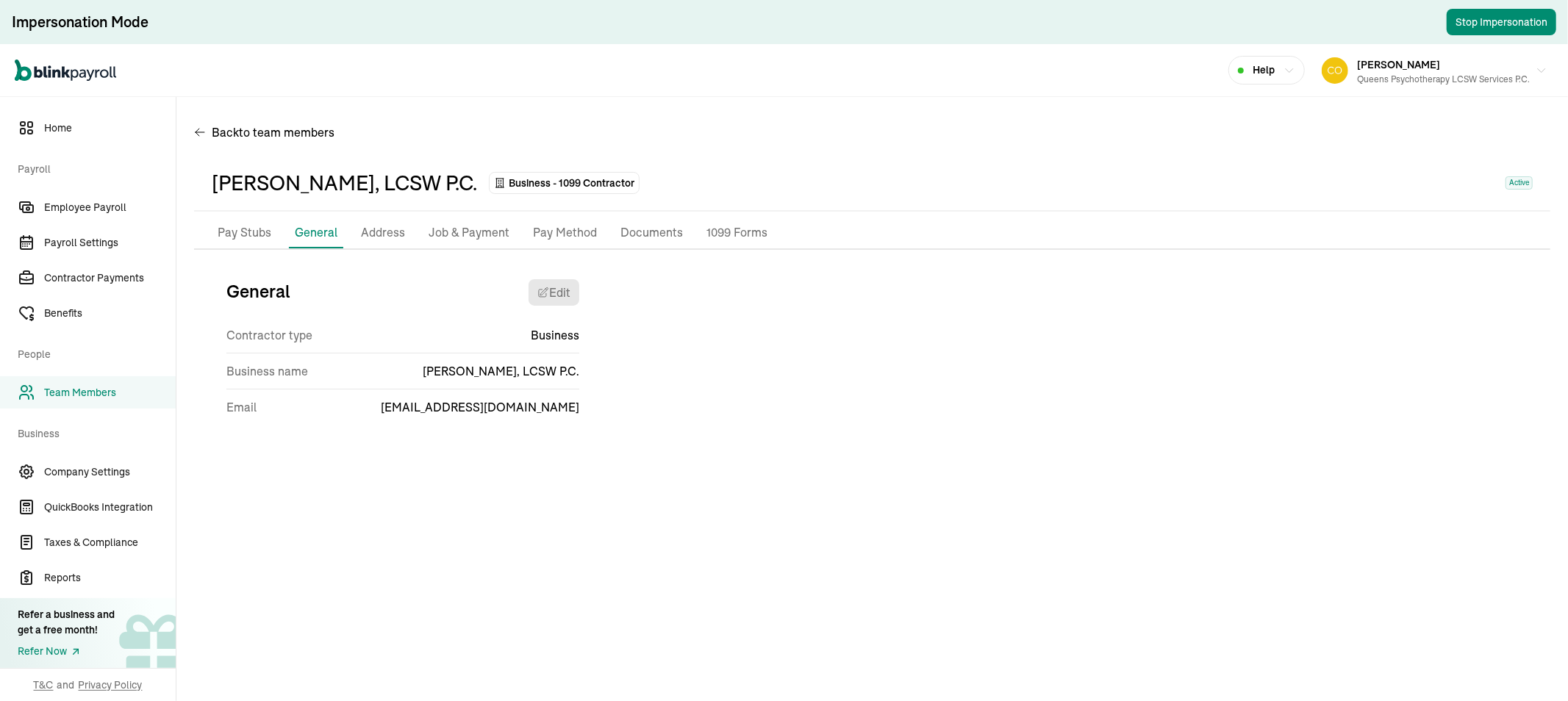
click at [375, 229] on p "Address" at bounding box center [383, 233] width 44 height 19
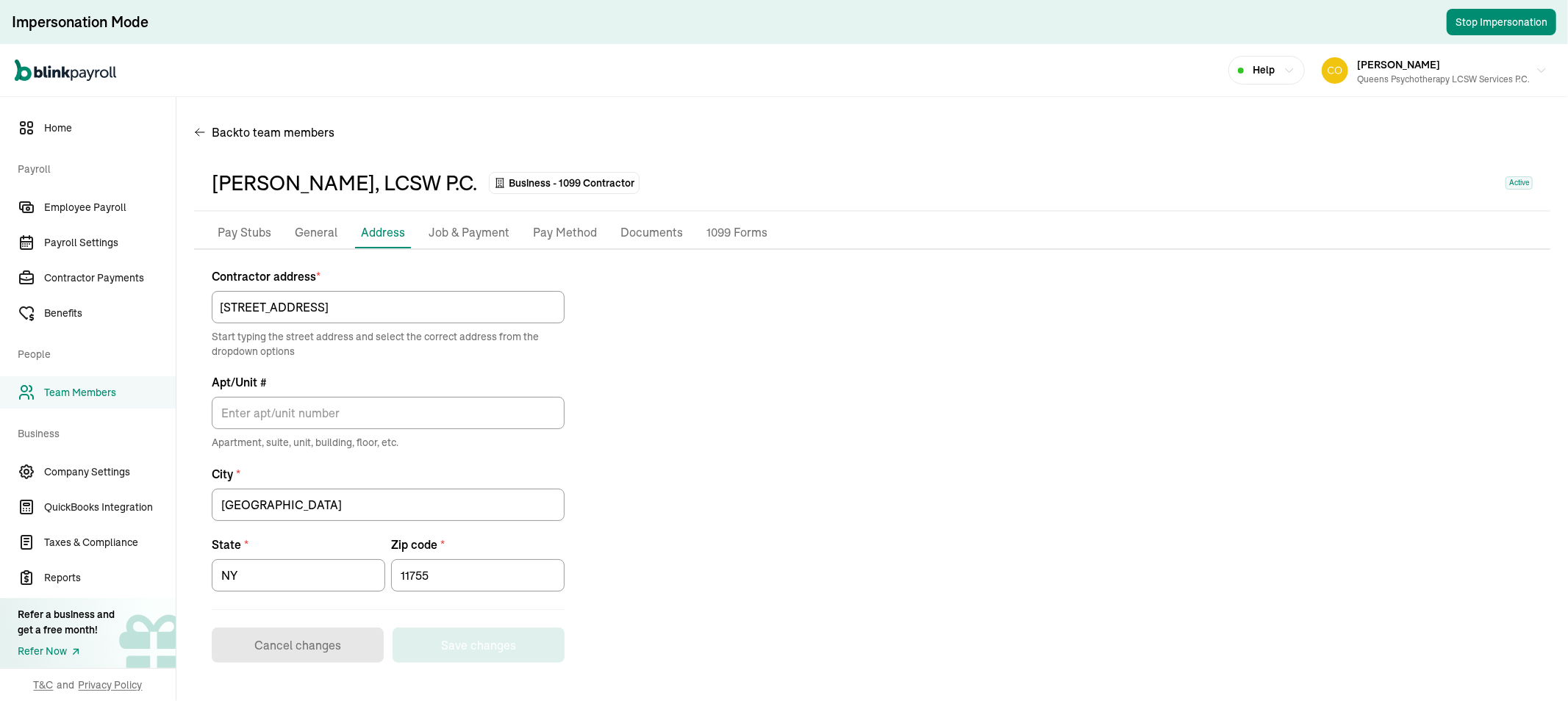
click at [461, 233] on p "Job & Payment" at bounding box center [469, 233] width 81 height 19
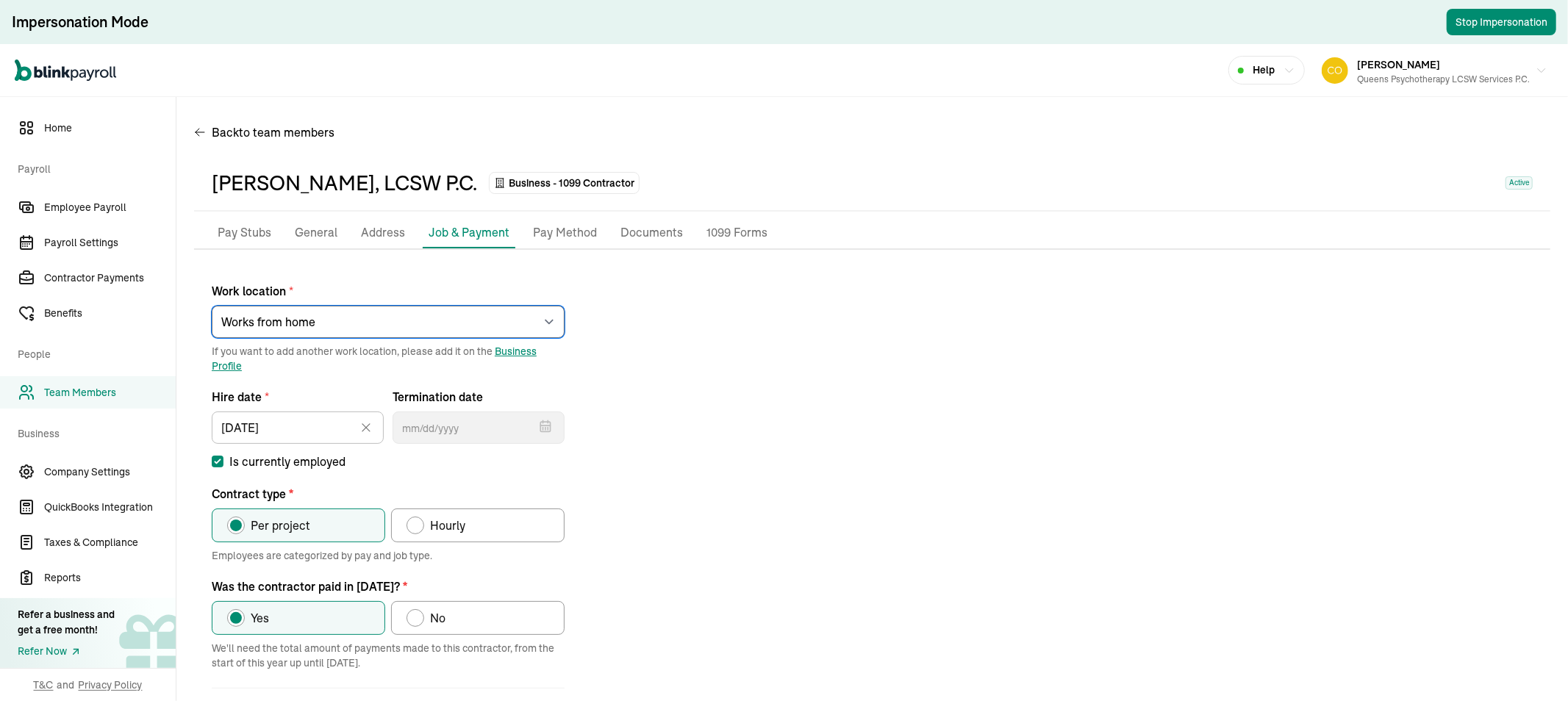
click at [353, 313] on select "Select an item rego park 176 Lincoln Road 2751 S Ocean DR Apt 10075 849 Sharon …" at bounding box center [388, 322] width 353 height 32
select select "12 Wisteria Lane"
click at [212, 306] on select "Select an item rego park 176 Lincoln Road 2751 S Ocean DR Apt 10075 849 Sharon …" at bounding box center [388, 322] width 353 height 32
click at [320, 225] on p "General" at bounding box center [316, 233] width 43 height 19
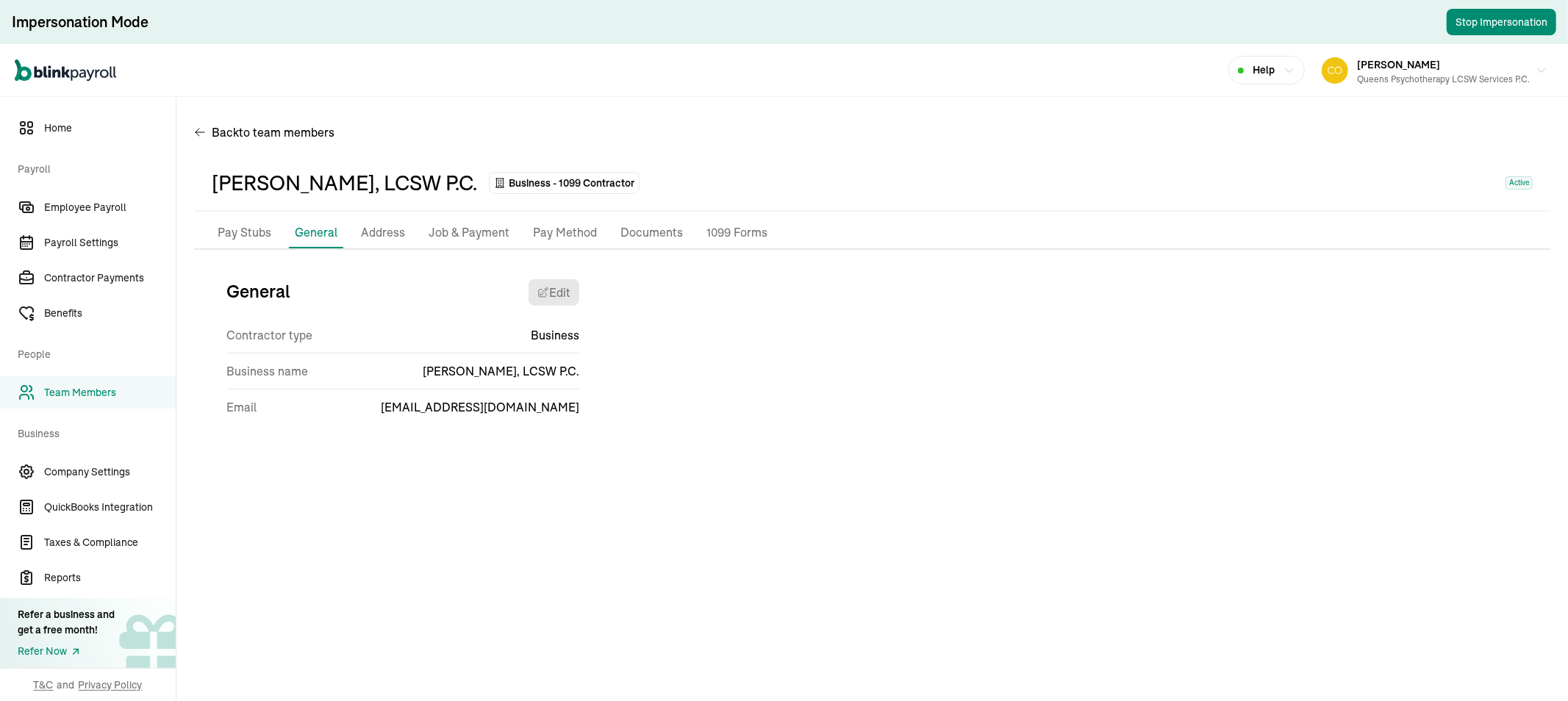
click at [375, 225] on p "Address" at bounding box center [383, 233] width 44 height 19
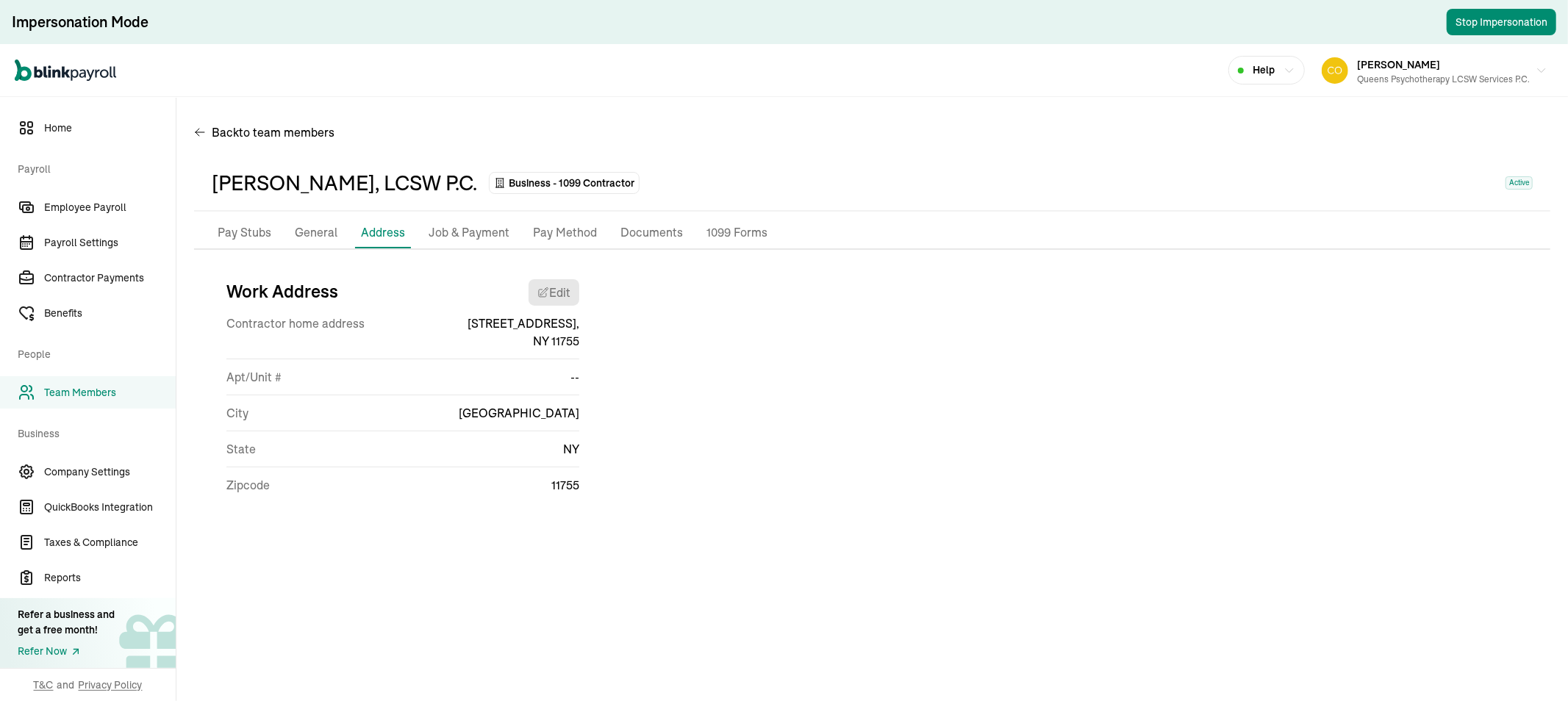
click at [312, 233] on p "General" at bounding box center [316, 233] width 43 height 19
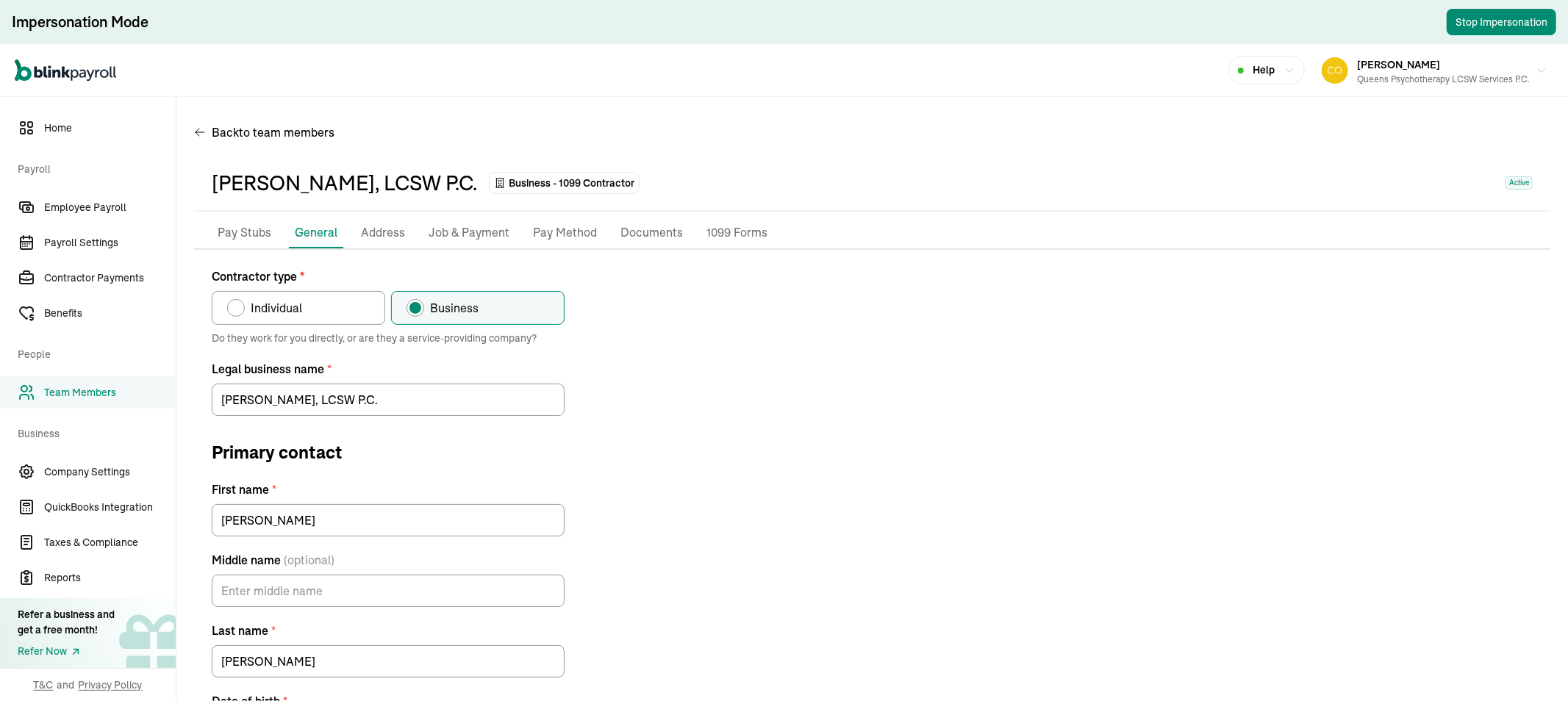
click at [371, 229] on p "Address" at bounding box center [383, 233] width 44 height 19
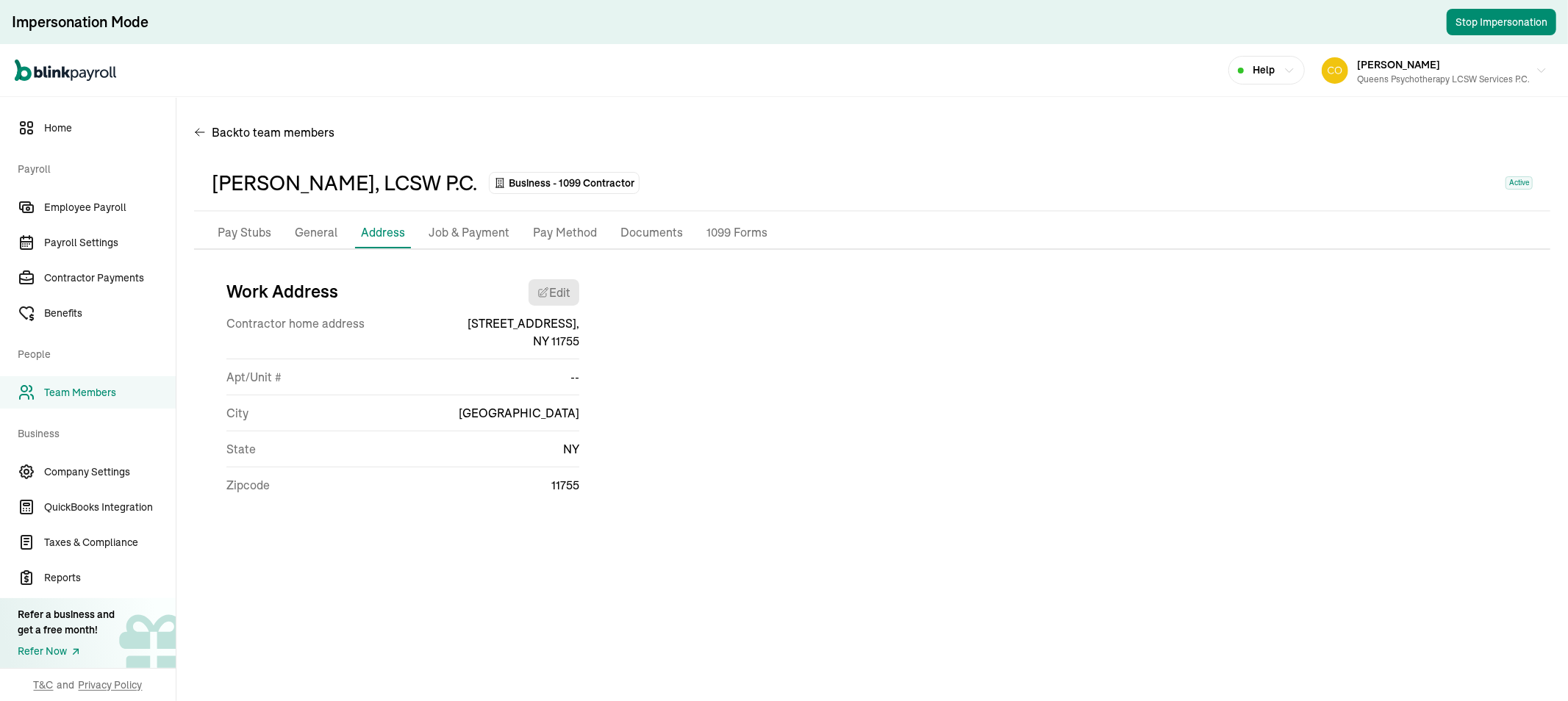
click at [466, 229] on p "Job & Payment" at bounding box center [469, 233] width 81 height 19
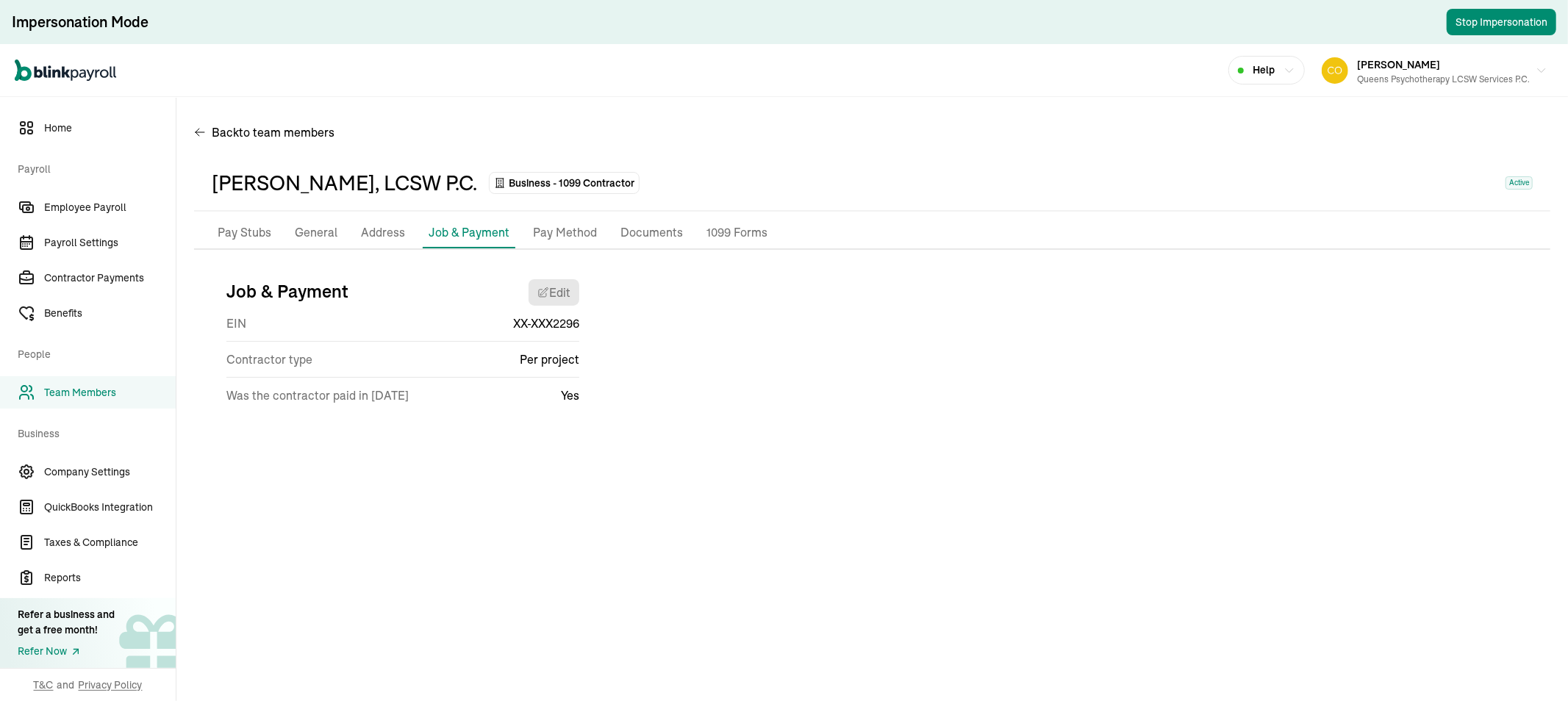
click at [371, 236] on p "Address" at bounding box center [383, 233] width 44 height 19
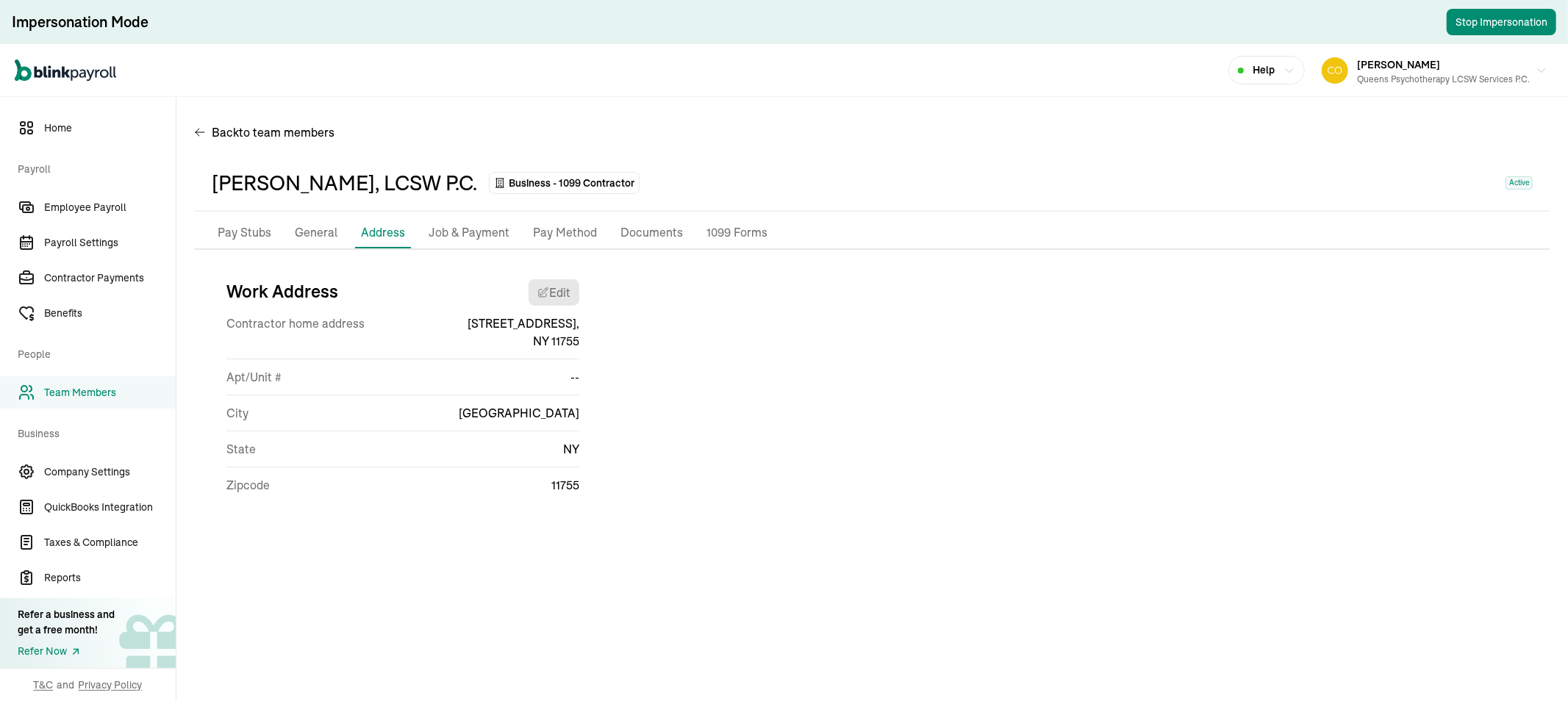
click at [461, 238] on p "Job & Payment" at bounding box center [469, 233] width 81 height 19
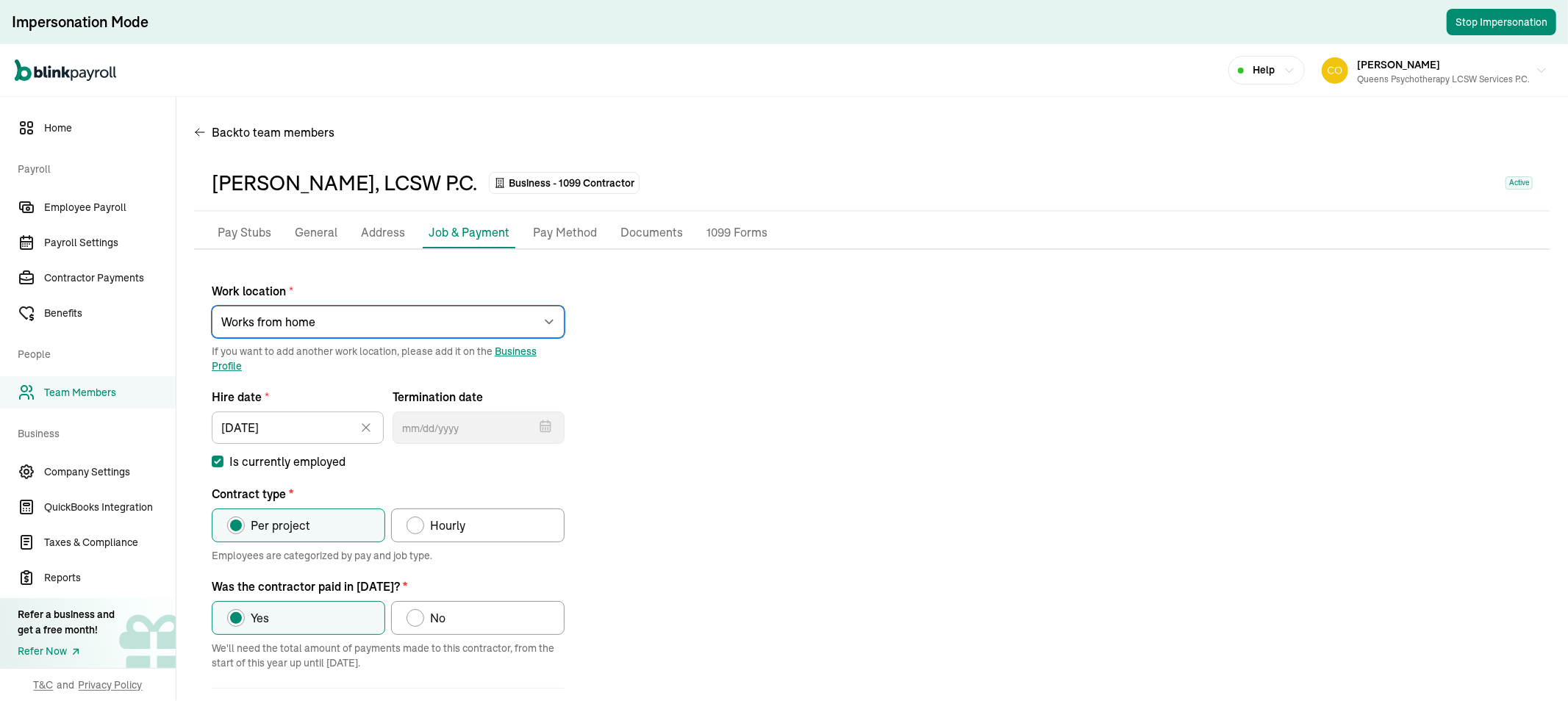
click at [450, 316] on select "Select an item [PERSON_NAME][GEOGRAPHIC_DATA] [STREET_ADDRESS][GEOGRAPHIC_DATA]…" at bounding box center [388, 322] width 353 height 32
select select "[STREET_ADDRESS]"
click at [212, 306] on select "Select an item [PERSON_NAME][GEOGRAPHIC_DATA] [STREET_ADDRESS][GEOGRAPHIC_DATA]…" at bounding box center [388, 322] width 353 height 32
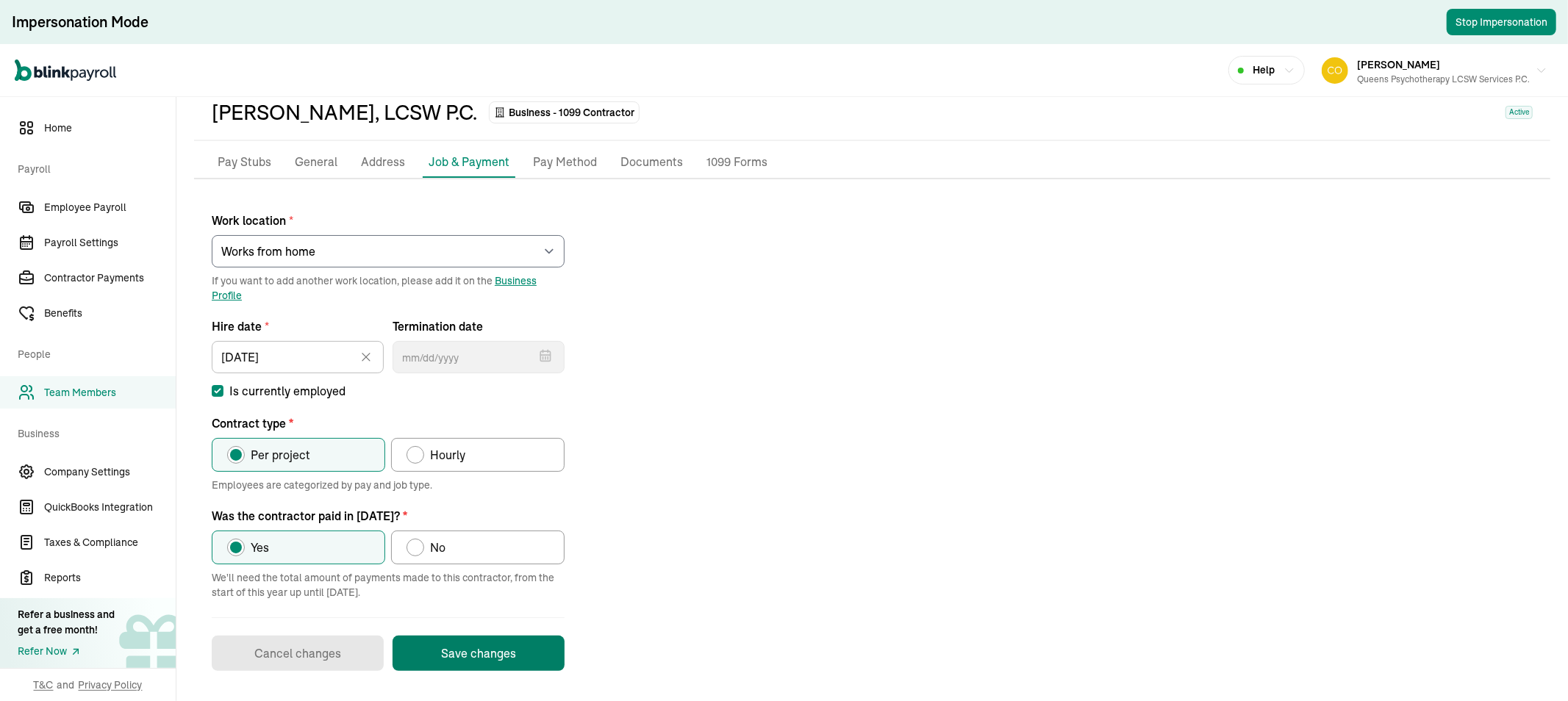
click at [472, 652] on button "Save changes" at bounding box center [478, 653] width 172 height 36
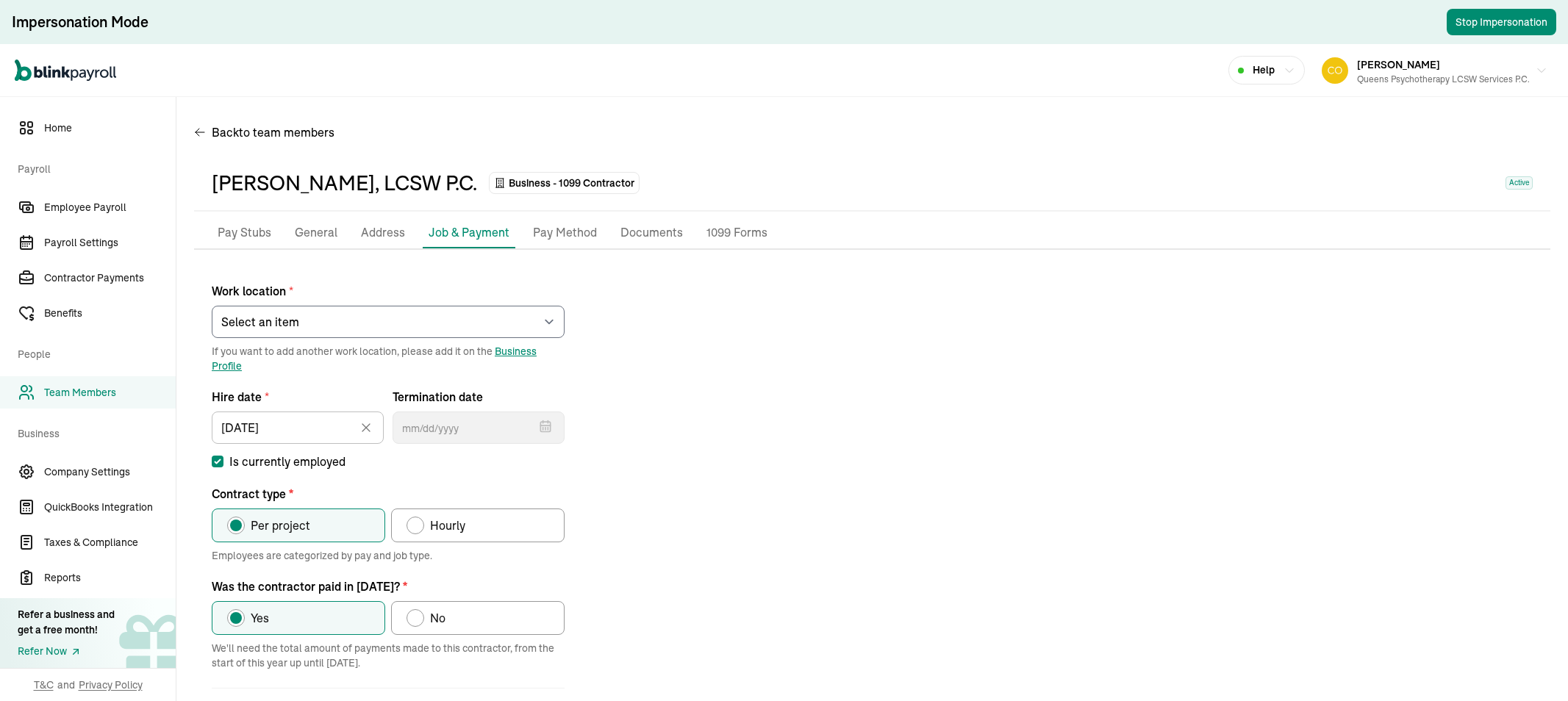
select select "[STREET_ADDRESS]"
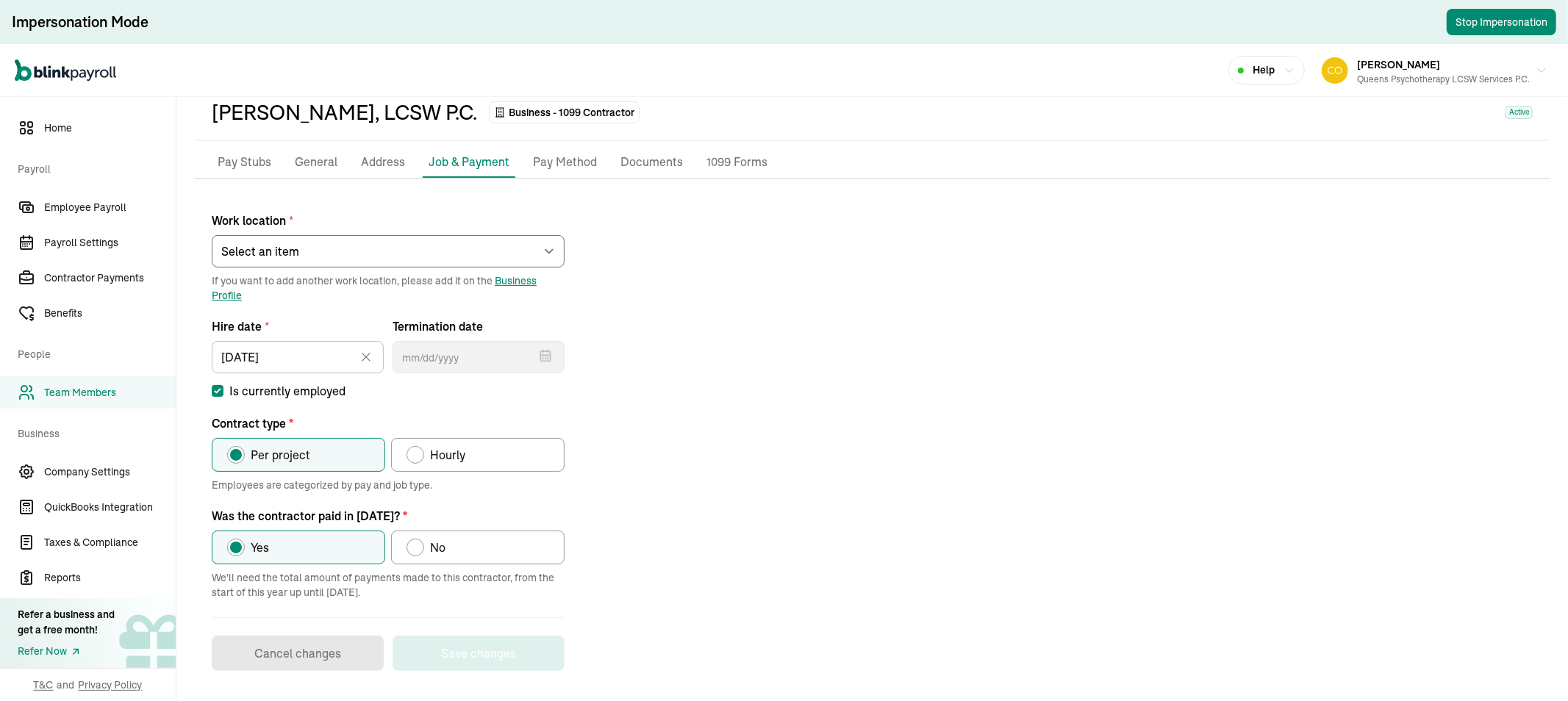
click at [555, 163] on p "Pay Method" at bounding box center [564, 163] width 64 height 19
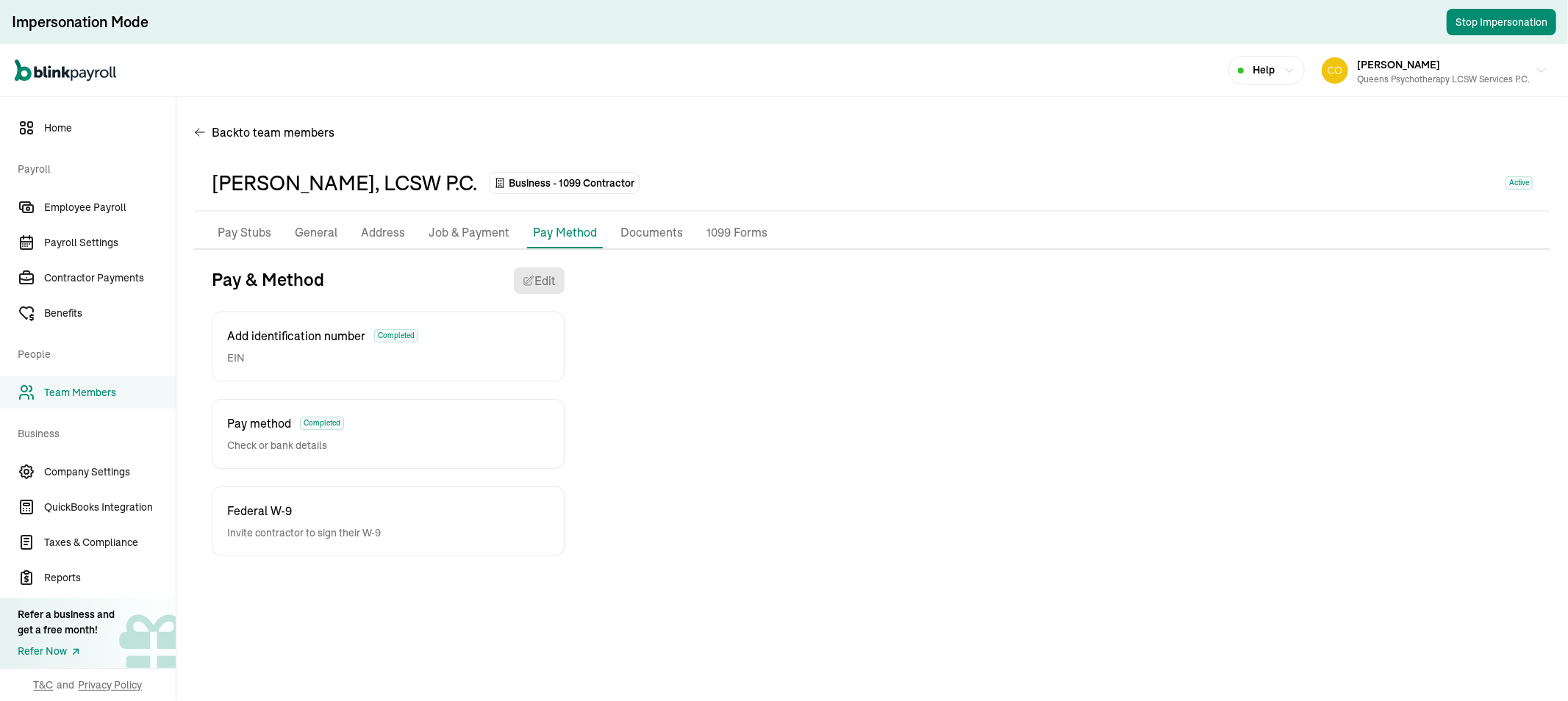
scroll to position [0, 0]
click at [475, 232] on p "Job & Payment" at bounding box center [469, 233] width 81 height 19
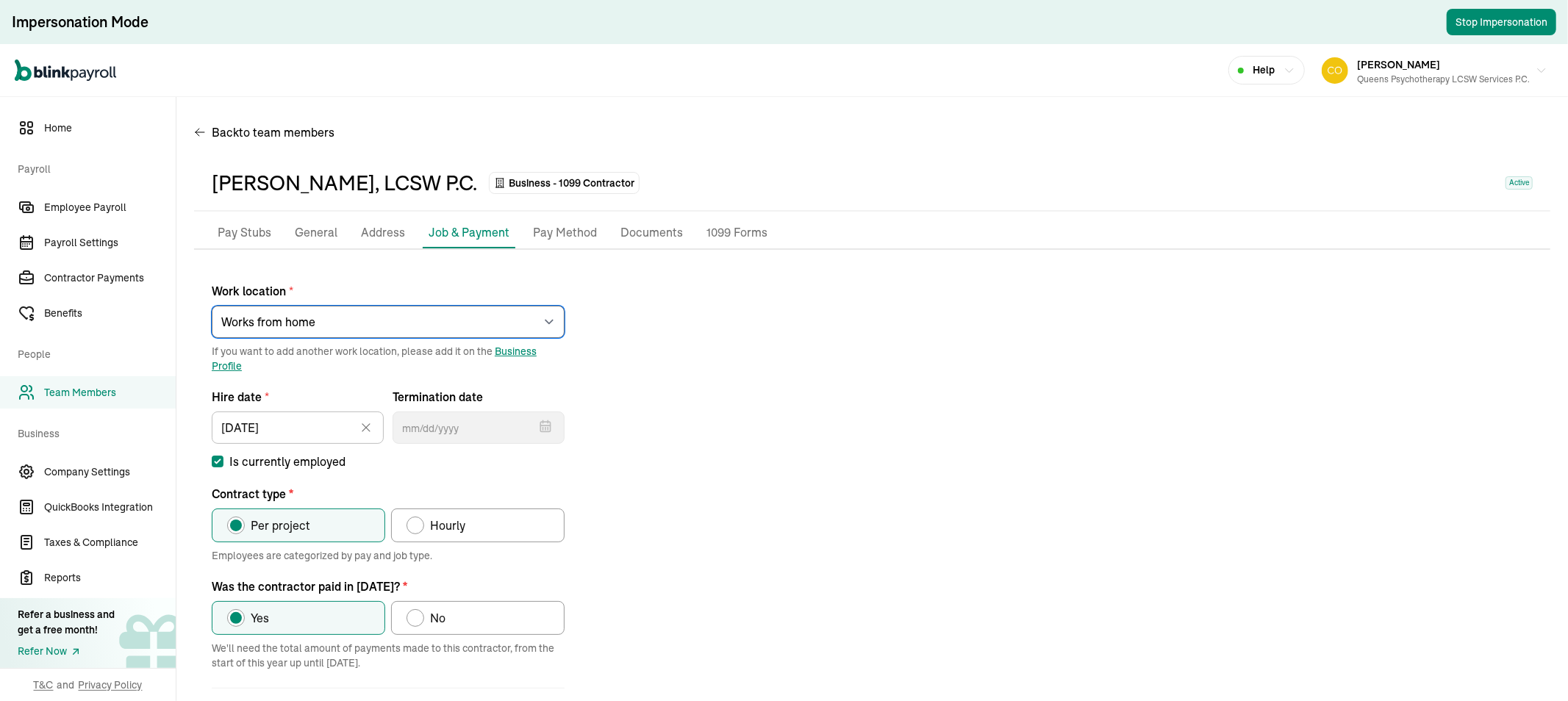
click at [477, 312] on select "Select an item rego park 176 Lincoln Road 2751 S Ocean DR Apt 10075 849 Sharon …" at bounding box center [388, 322] width 353 height 32
select select "12 Wisteria Lane"
click at [212, 306] on select "Select an item rego park 176 Lincoln Road 2751 S Ocean DR Apt 10075 849 Sharon …" at bounding box center [388, 322] width 353 height 32
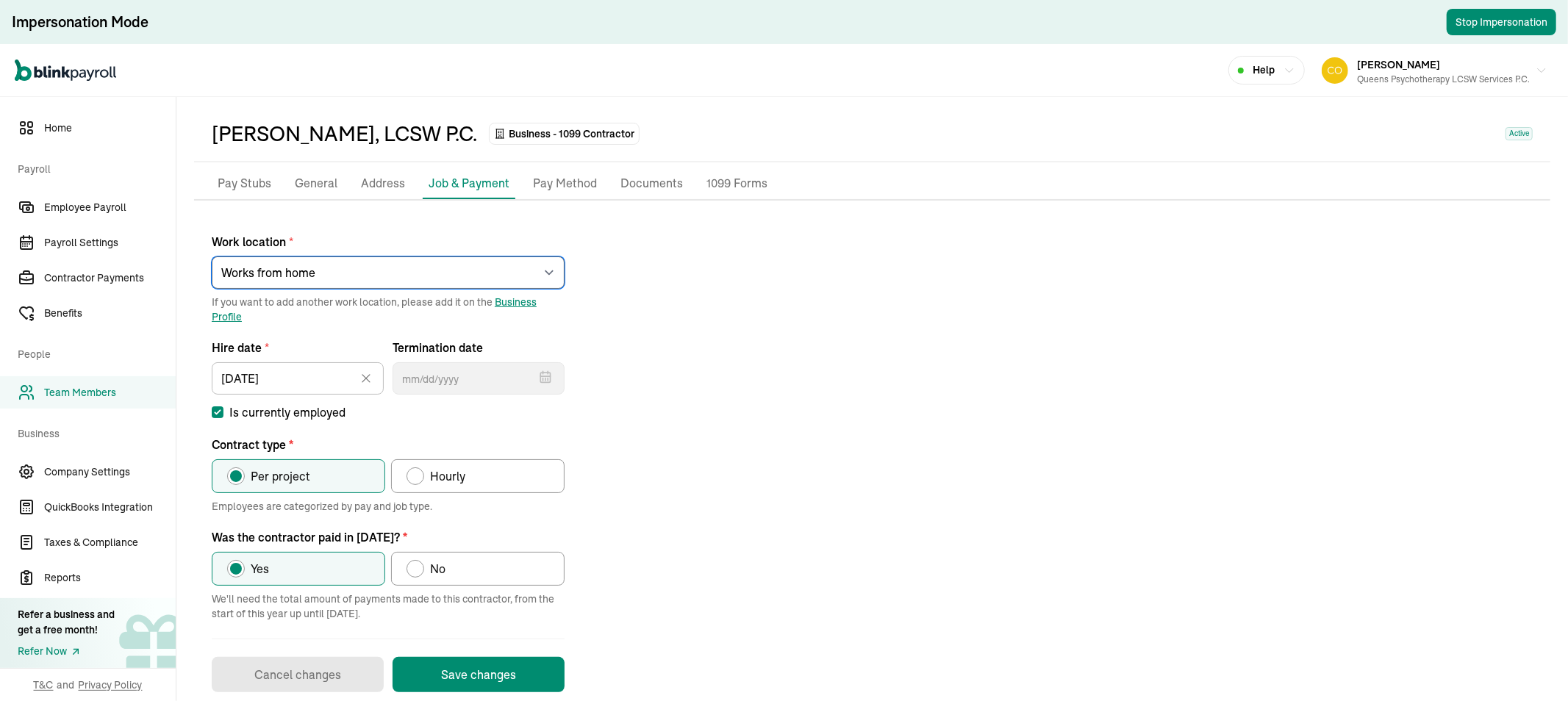
scroll to position [71, 0]
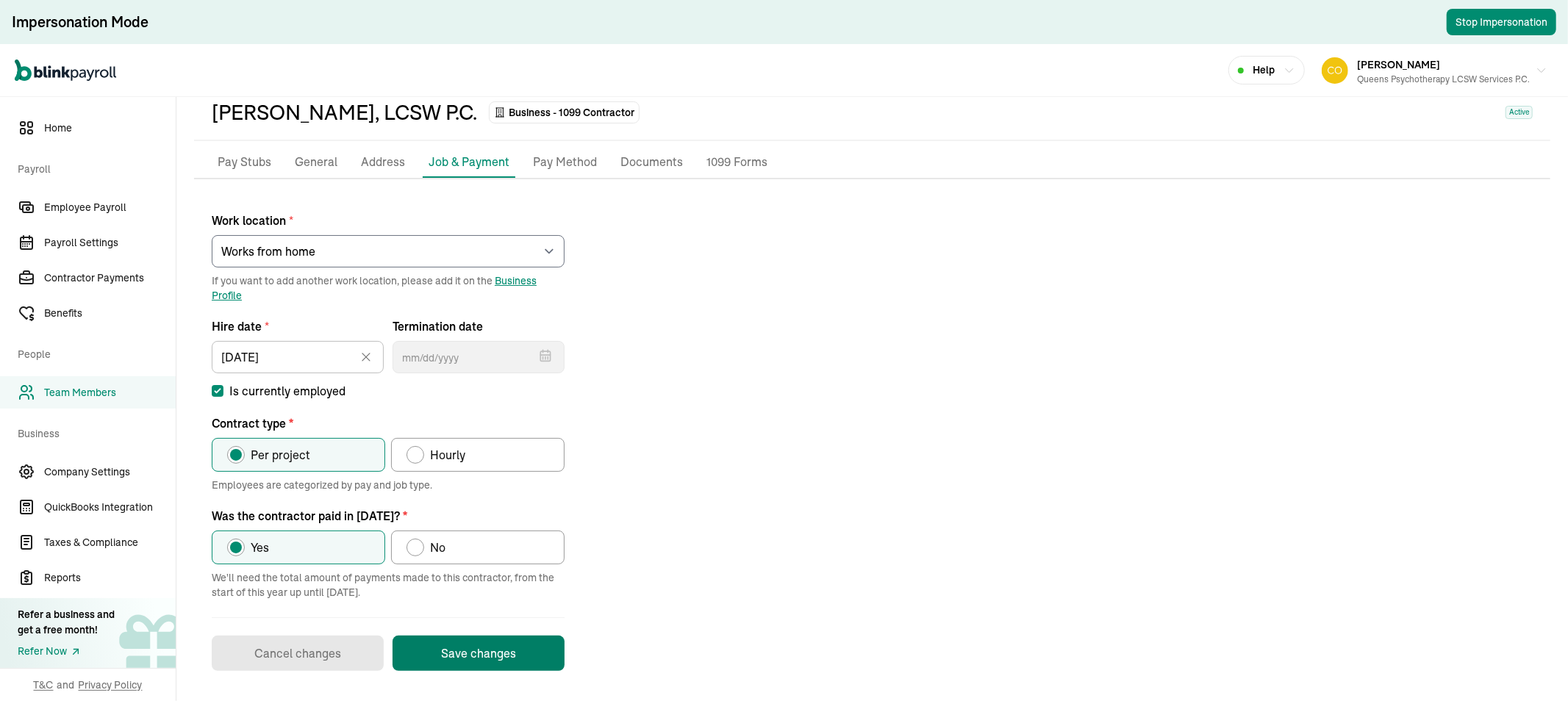
click at [472, 654] on button "Save changes" at bounding box center [478, 653] width 172 height 36
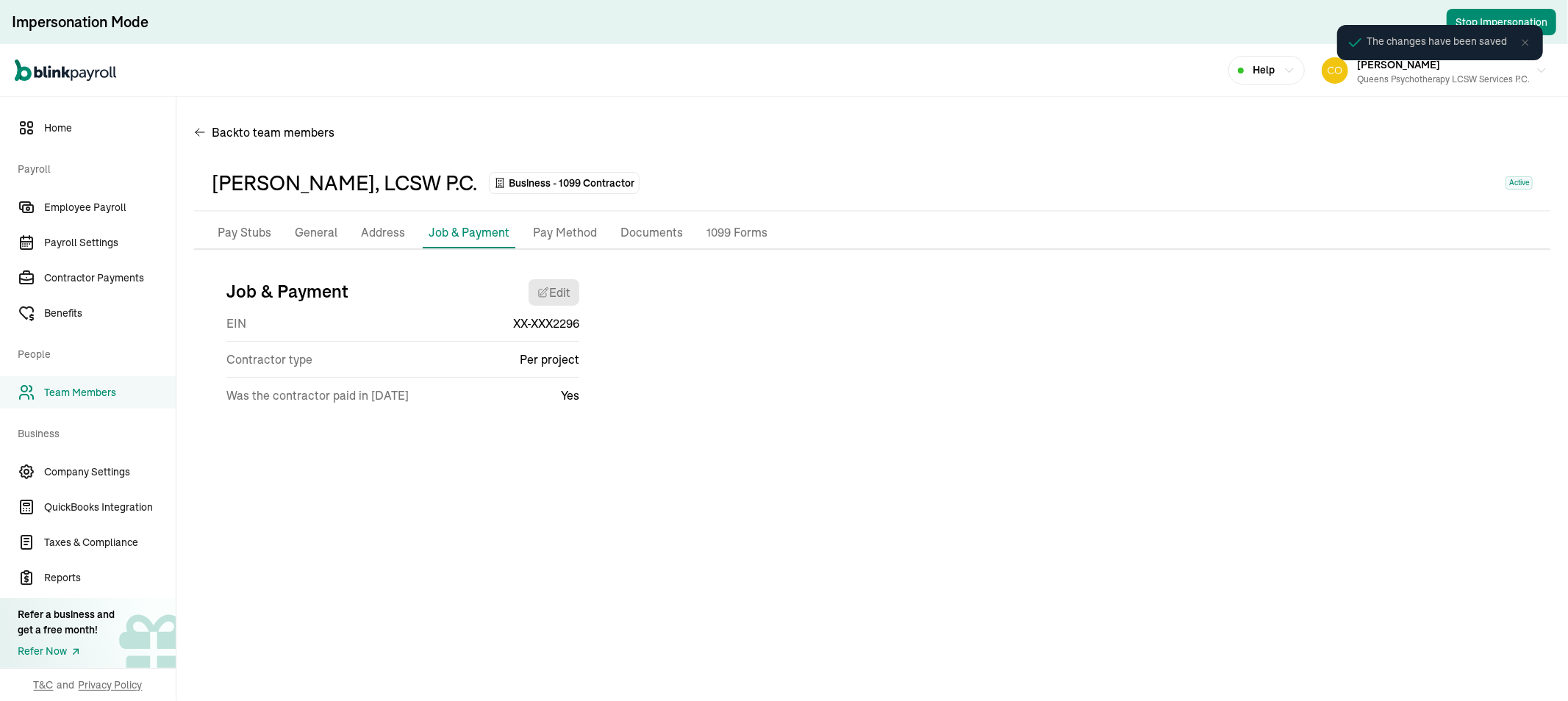
click at [316, 226] on p "General" at bounding box center [316, 233] width 43 height 19
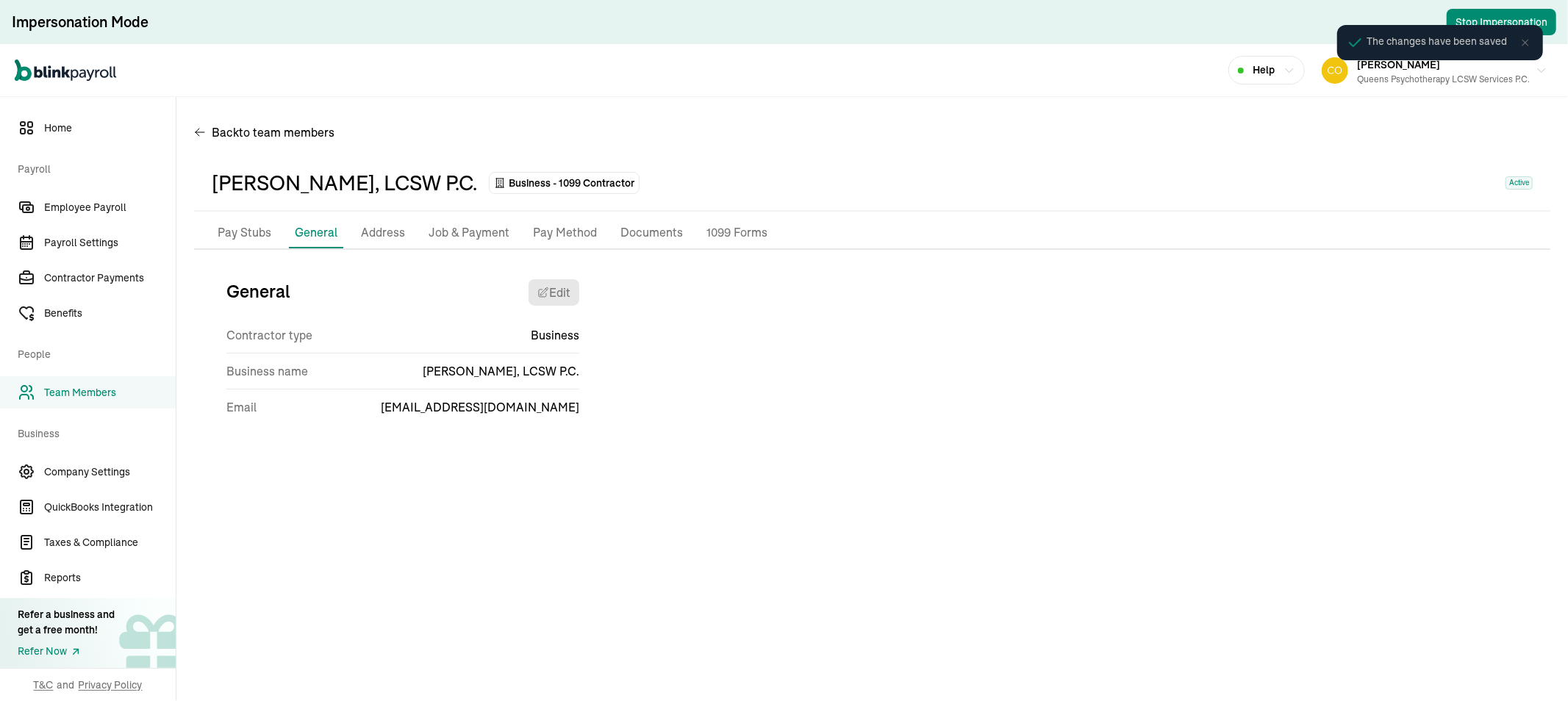
click at [375, 224] on p "Address" at bounding box center [383, 233] width 44 height 19
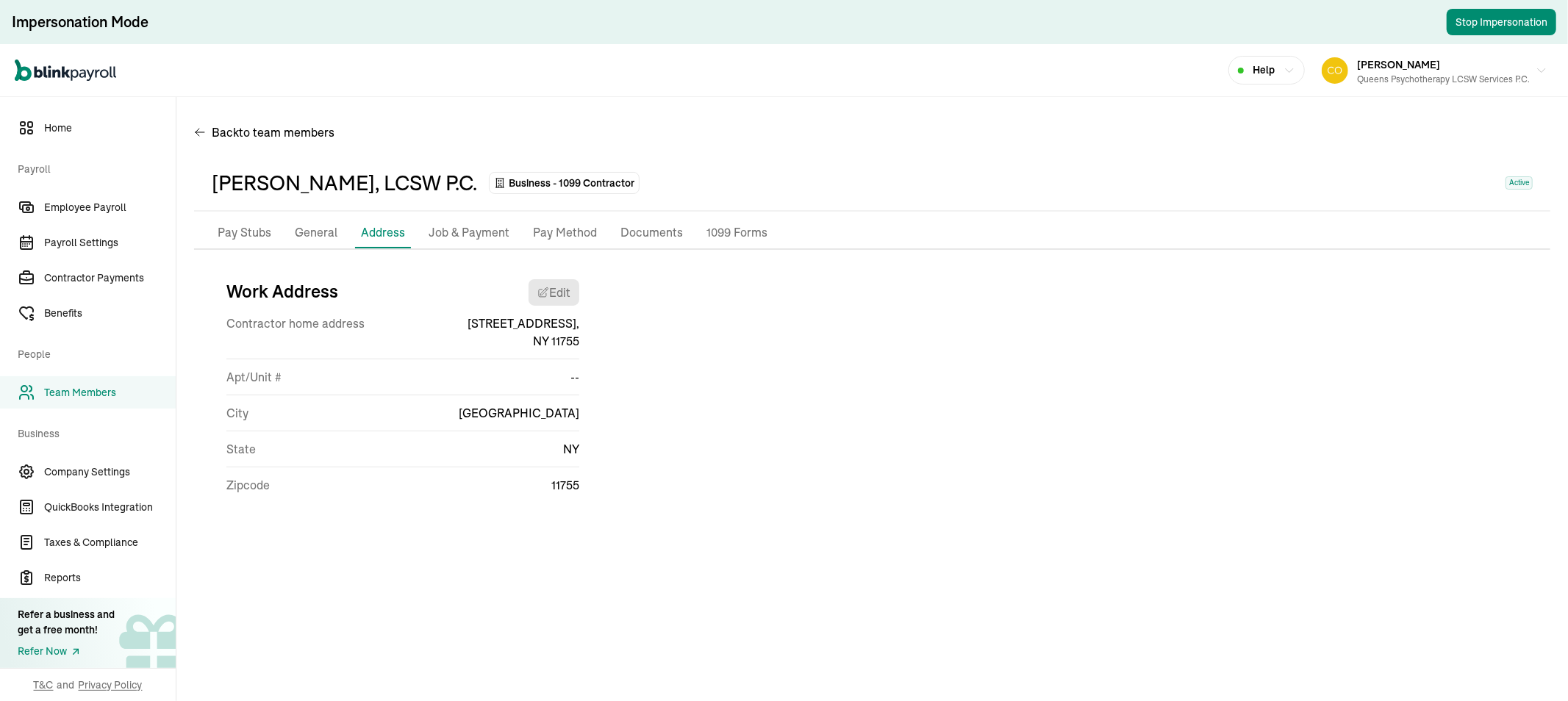
click at [312, 224] on p "General" at bounding box center [316, 233] width 43 height 19
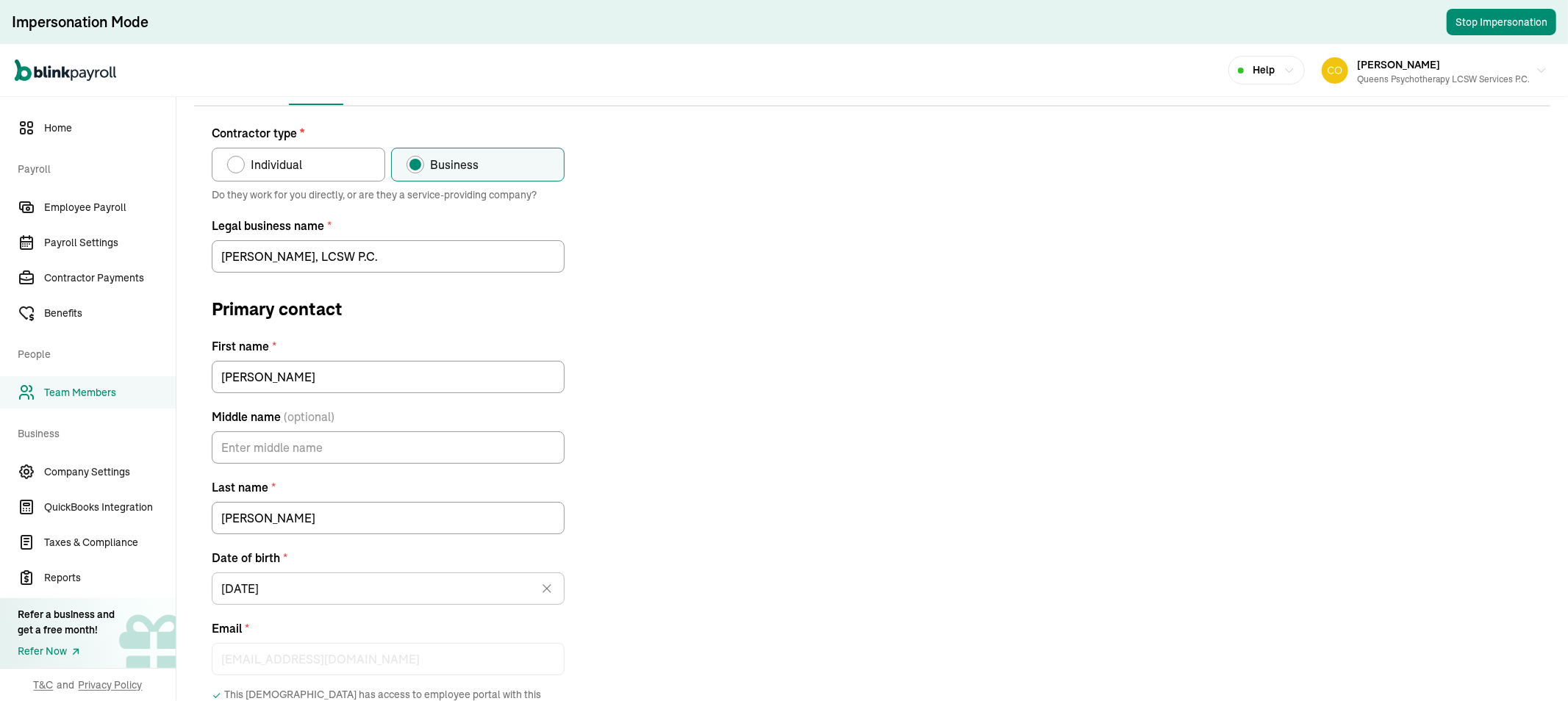
scroll to position [259, 0]
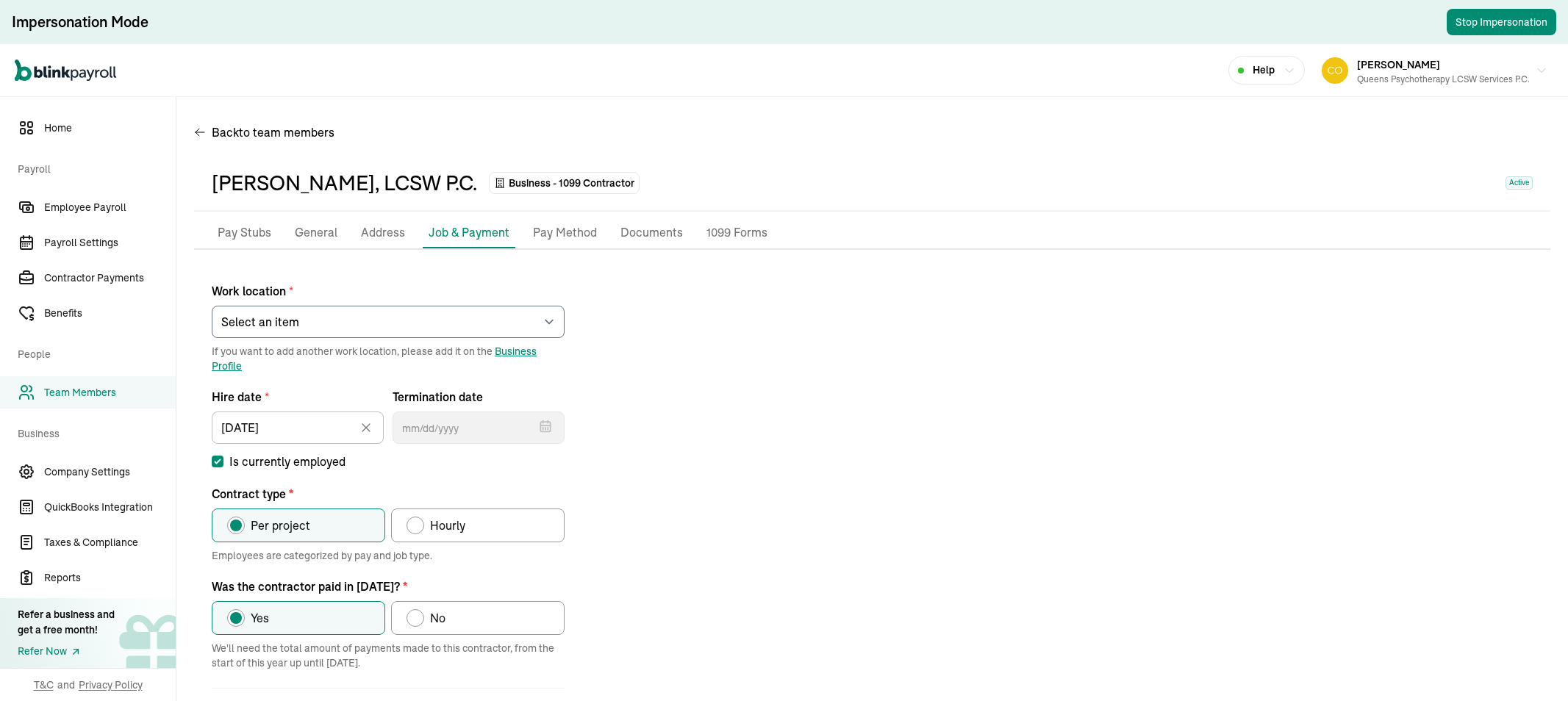
select select "[STREET_ADDRESS]"
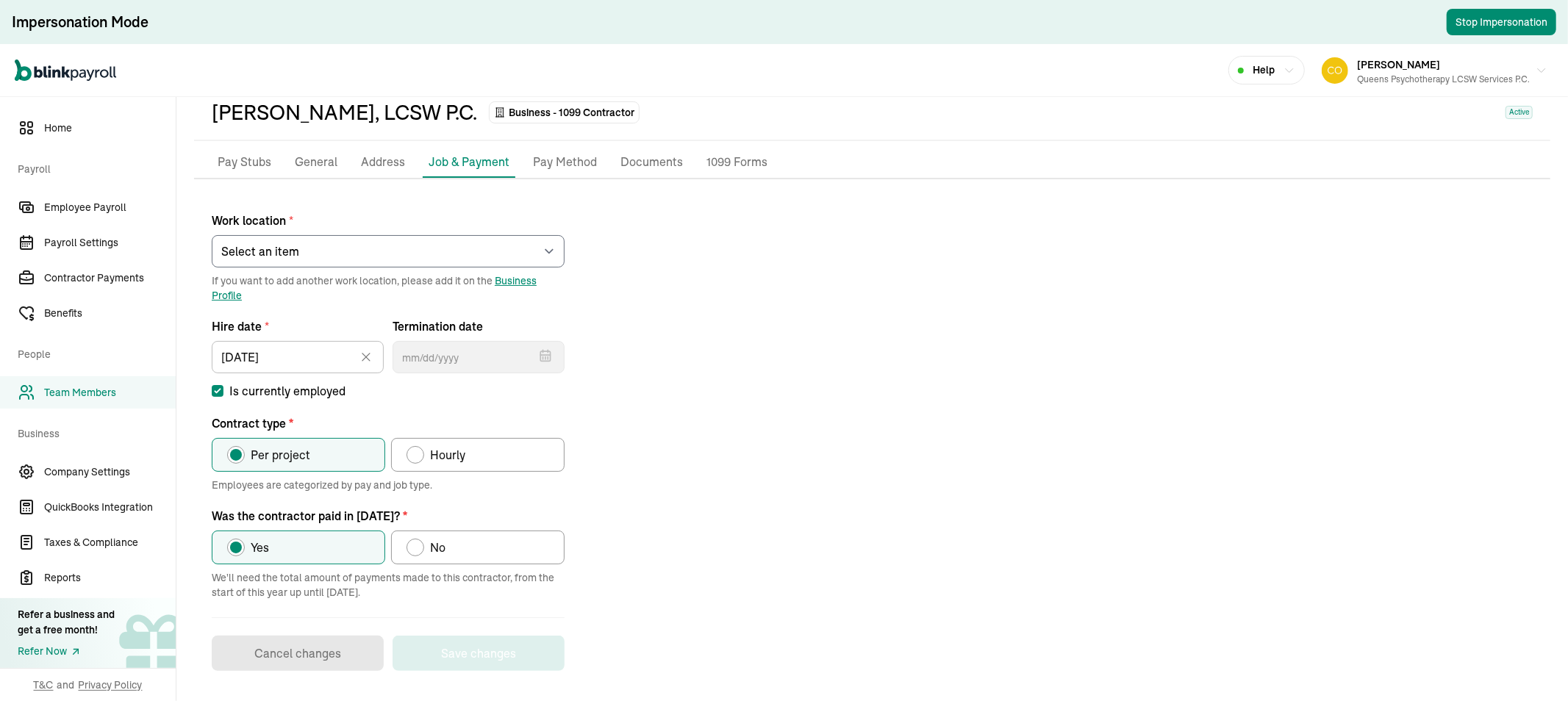
click at [555, 163] on p "Pay Method" at bounding box center [564, 163] width 64 height 19
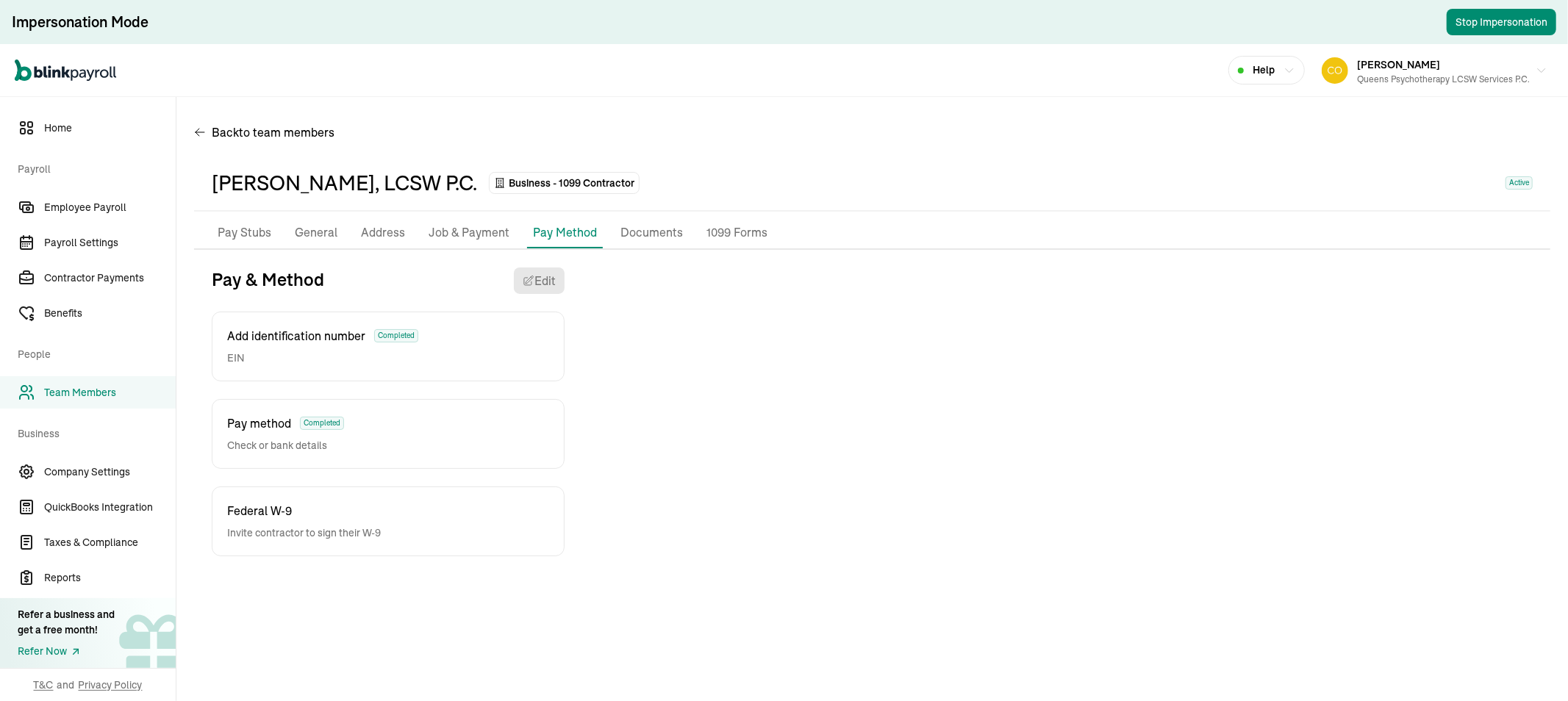
scroll to position [0, 0]
click at [475, 232] on p "Job & Payment" at bounding box center [469, 233] width 81 height 19
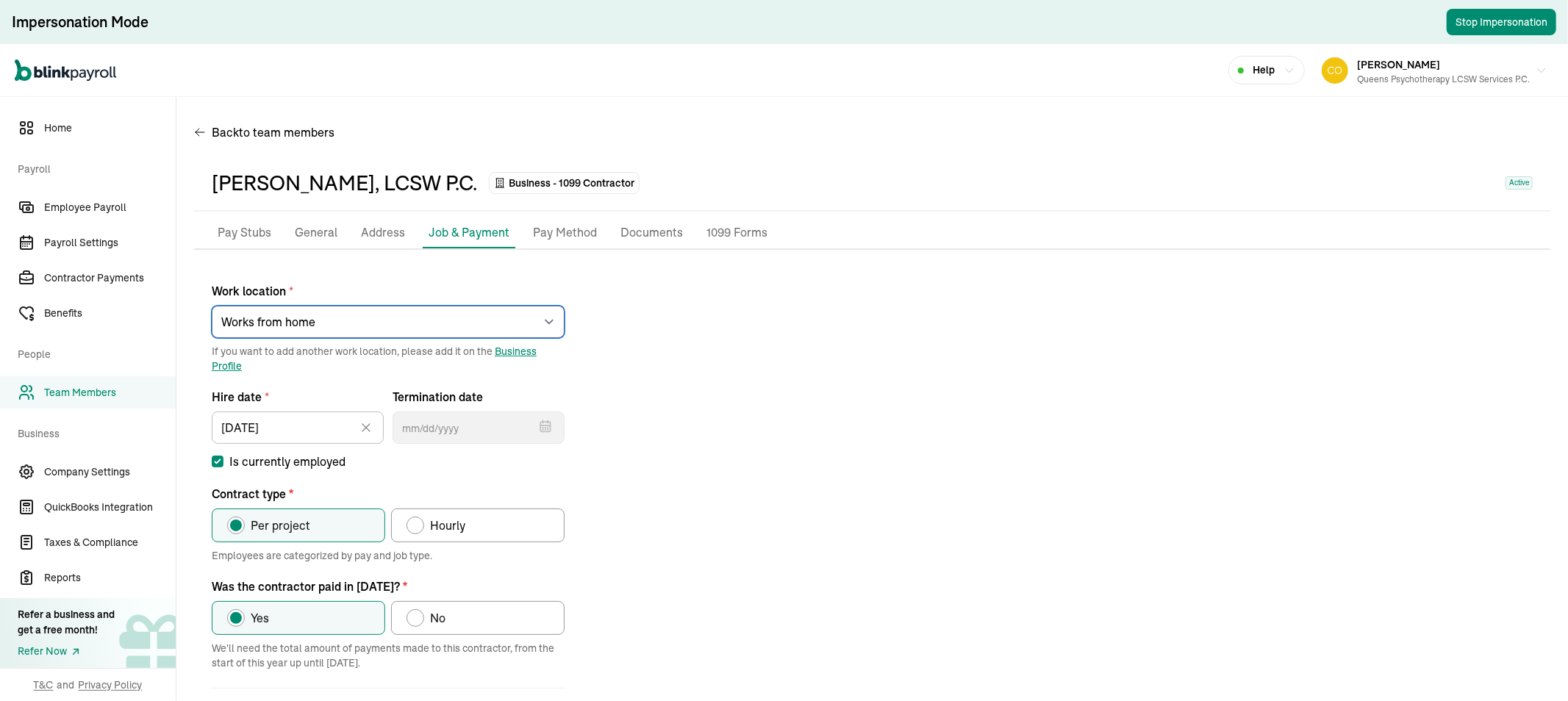
click at [477, 312] on select "Select an item [PERSON_NAME][GEOGRAPHIC_DATA] [STREET_ADDRESS][GEOGRAPHIC_DATA]…" at bounding box center [388, 322] width 353 height 32
select select "[STREET_ADDRESS]"
click at [212, 306] on select "Select an item [PERSON_NAME][GEOGRAPHIC_DATA] [STREET_ADDRESS][GEOGRAPHIC_DATA]…" at bounding box center [388, 322] width 353 height 32
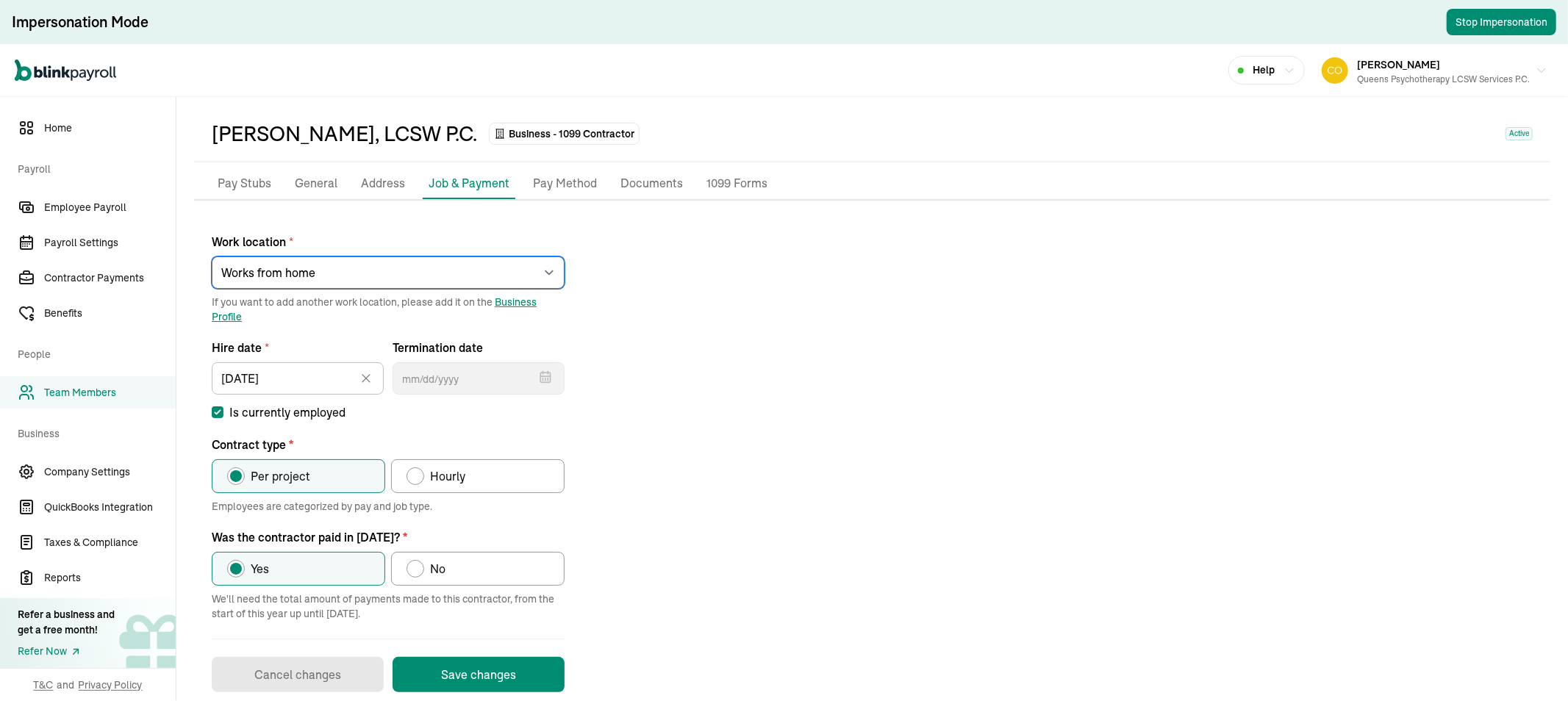
scroll to position [71, 0]
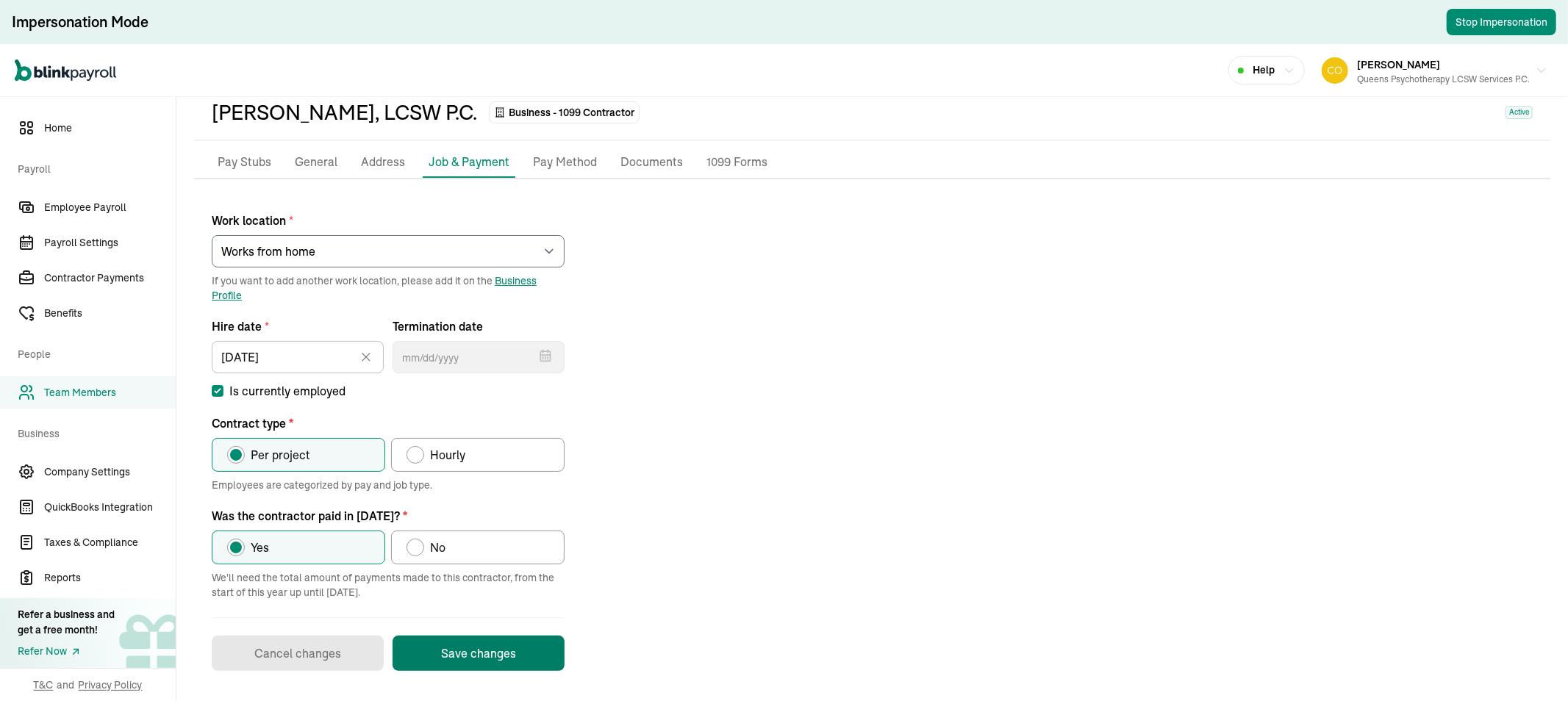
click at [472, 654] on button "Save changes" at bounding box center [478, 653] width 172 height 36
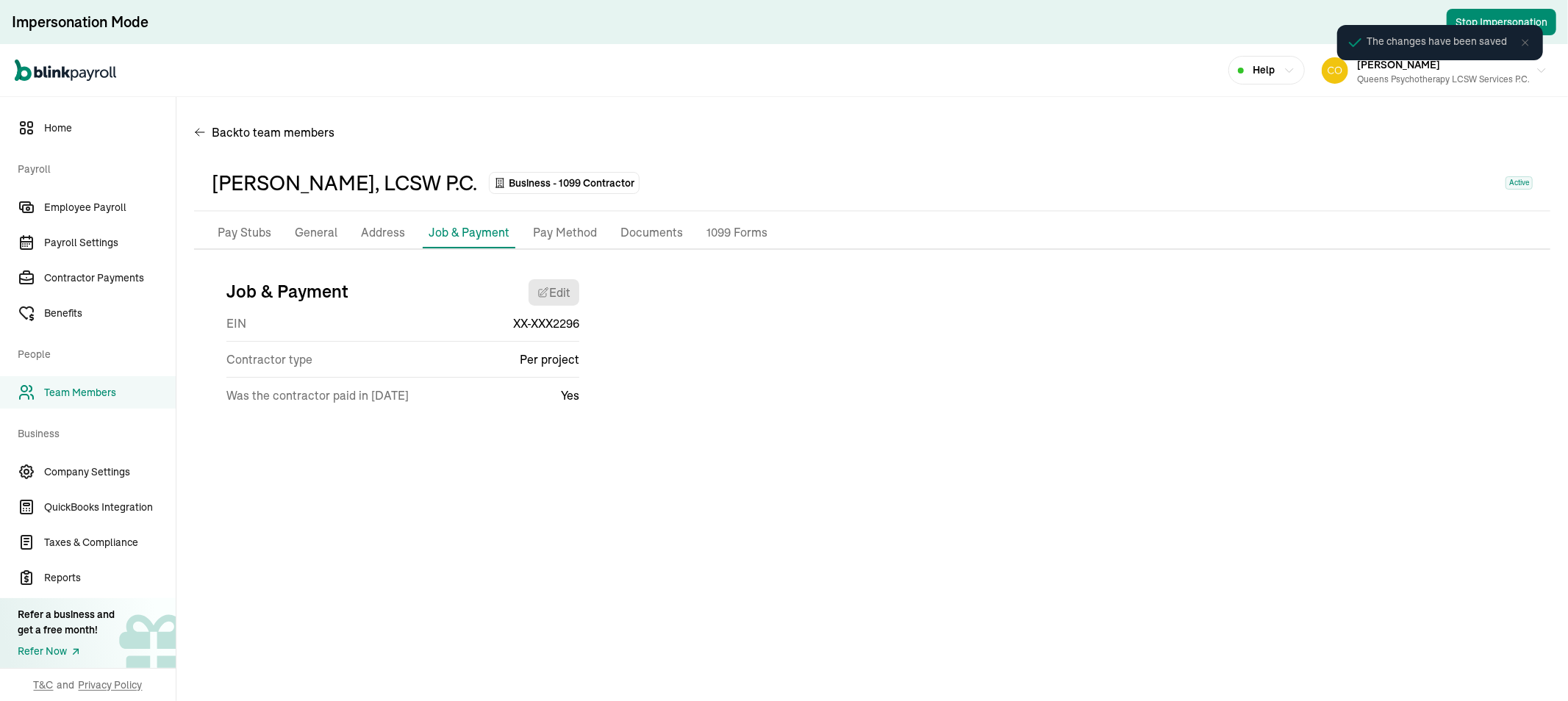
click at [316, 226] on p "General" at bounding box center [316, 233] width 43 height 19
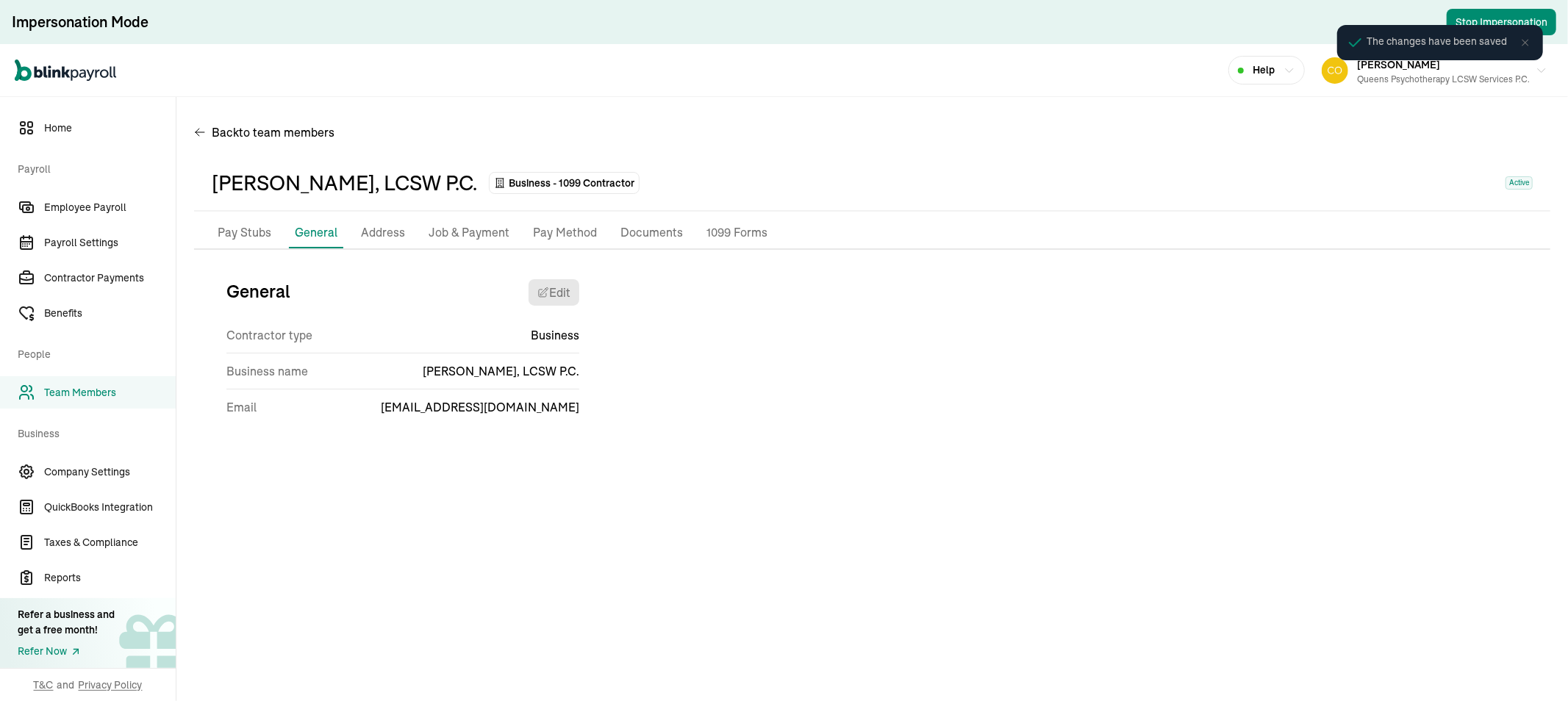
click at [375, 224] on p "Address" at bounding box center [383, 233] width 44 height 19
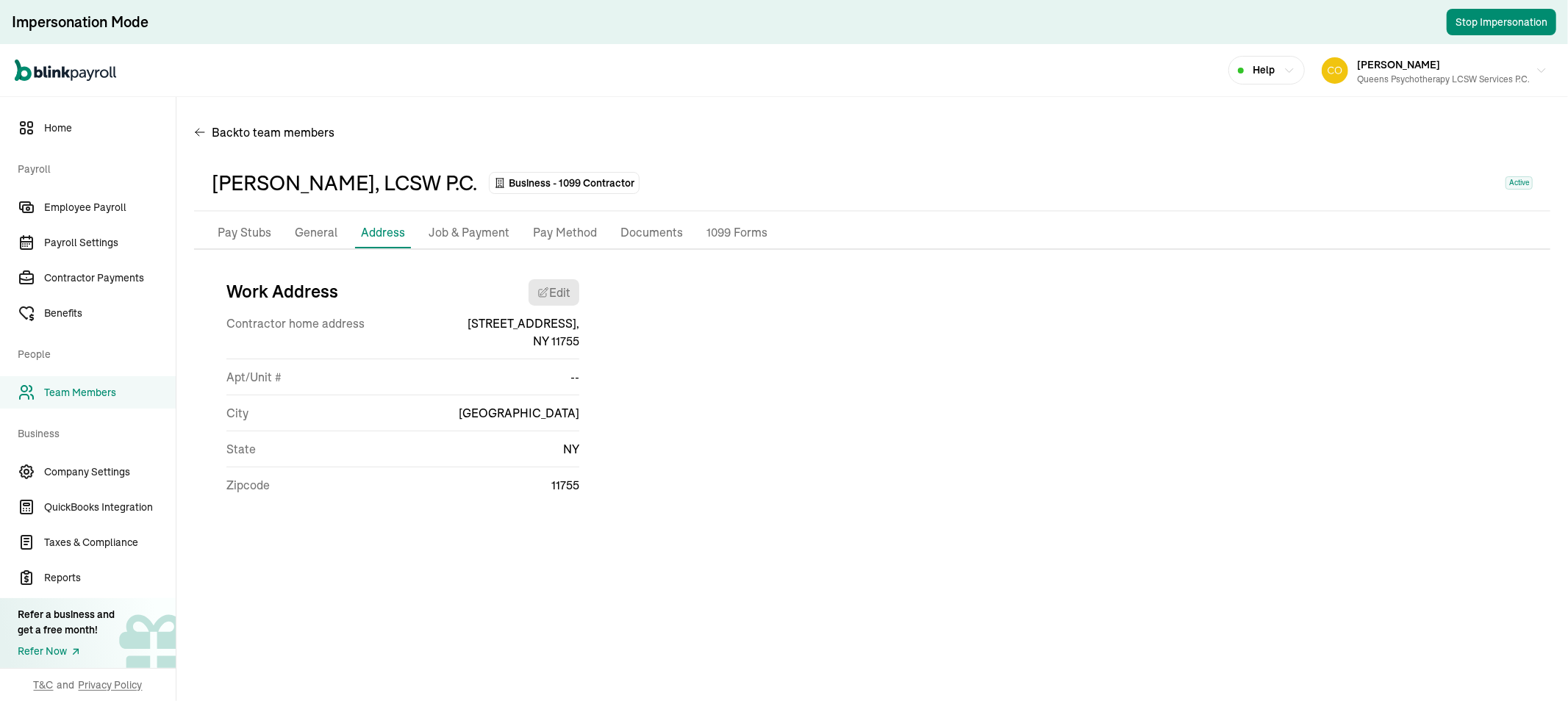
click at [312, 224] on p "General" at bounding box center [316, 233] width 43 height 19
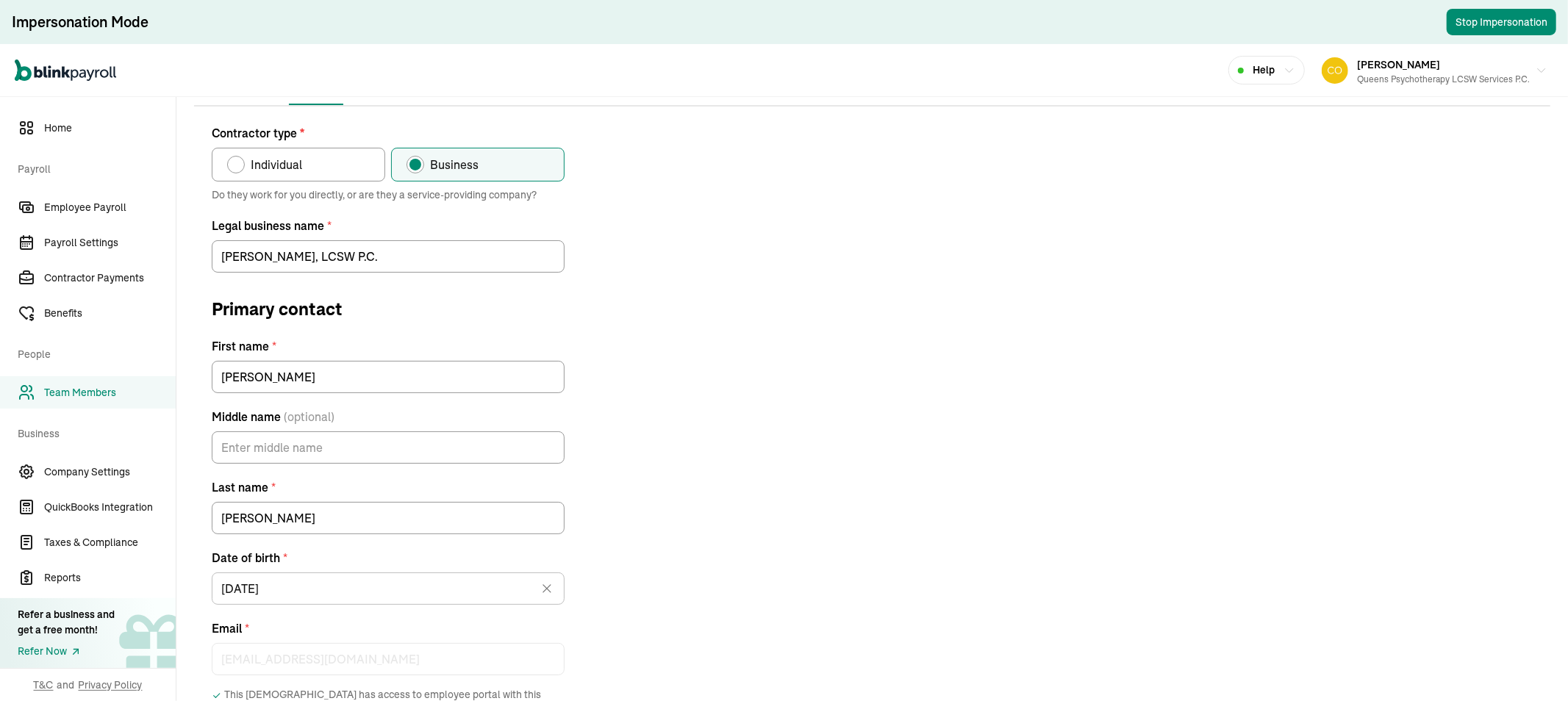
scroll to position [259, 0]
